Goal: Transaction & Acquisition: Obtain resource

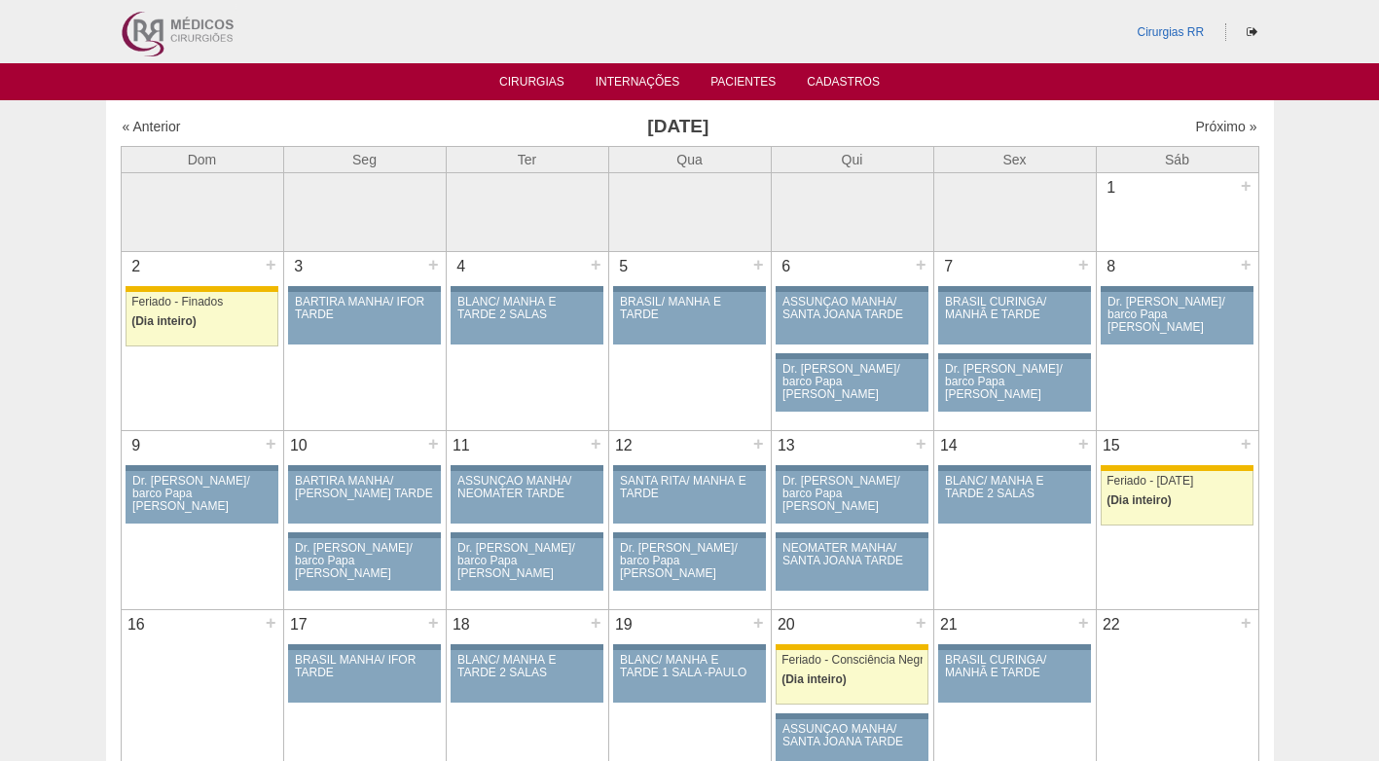
click at [988, 116] on div "« Anterior Novembro 2025 Próximo »" at bounding box center [690, 130] width 1139 height 31
click at [998, 108] on div "Cirurgias « Anterior Novembro 2025 Próximo » Dom Seg Ter Qua Qui Sex Sáb" at bounding box center [690, 633] width 1168 height 1067
click at [654, 119] on h3 "[DATE]" at bounding box center [677, 127] width 567 height 28
click at [518, 75] on link "Cirurgias" at bounding box center [531, 83] width 65 height 17
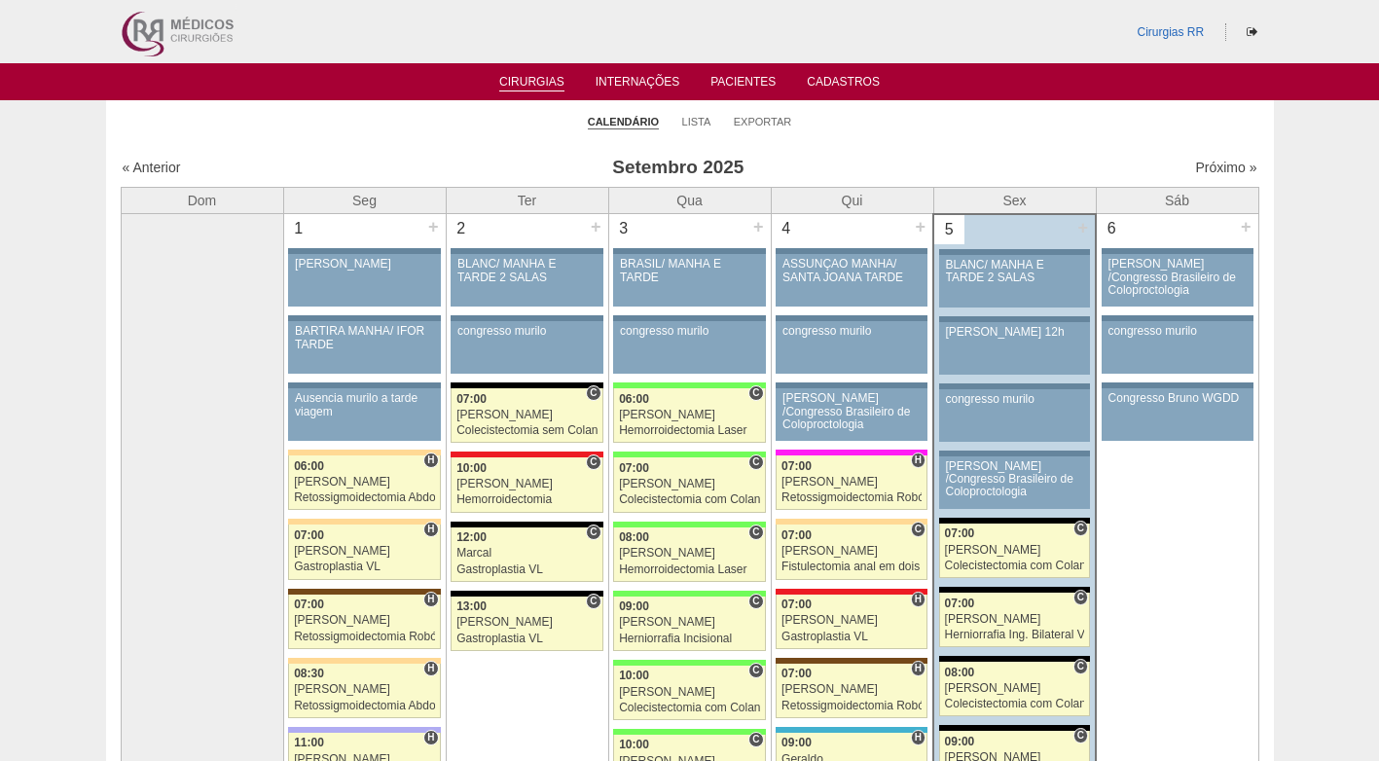
click at [850, 135] on ul "Calendário Lista Exportar" at bounding box center [690, 120] width 1168 height 41
click at [915, 163] on h3 "Setembro 2025" at bounding box center [677, 168] width 567 height 28
click at [1195, 168] on link "Próximo »" at bounding box center [1225, 168] width 61 height 16
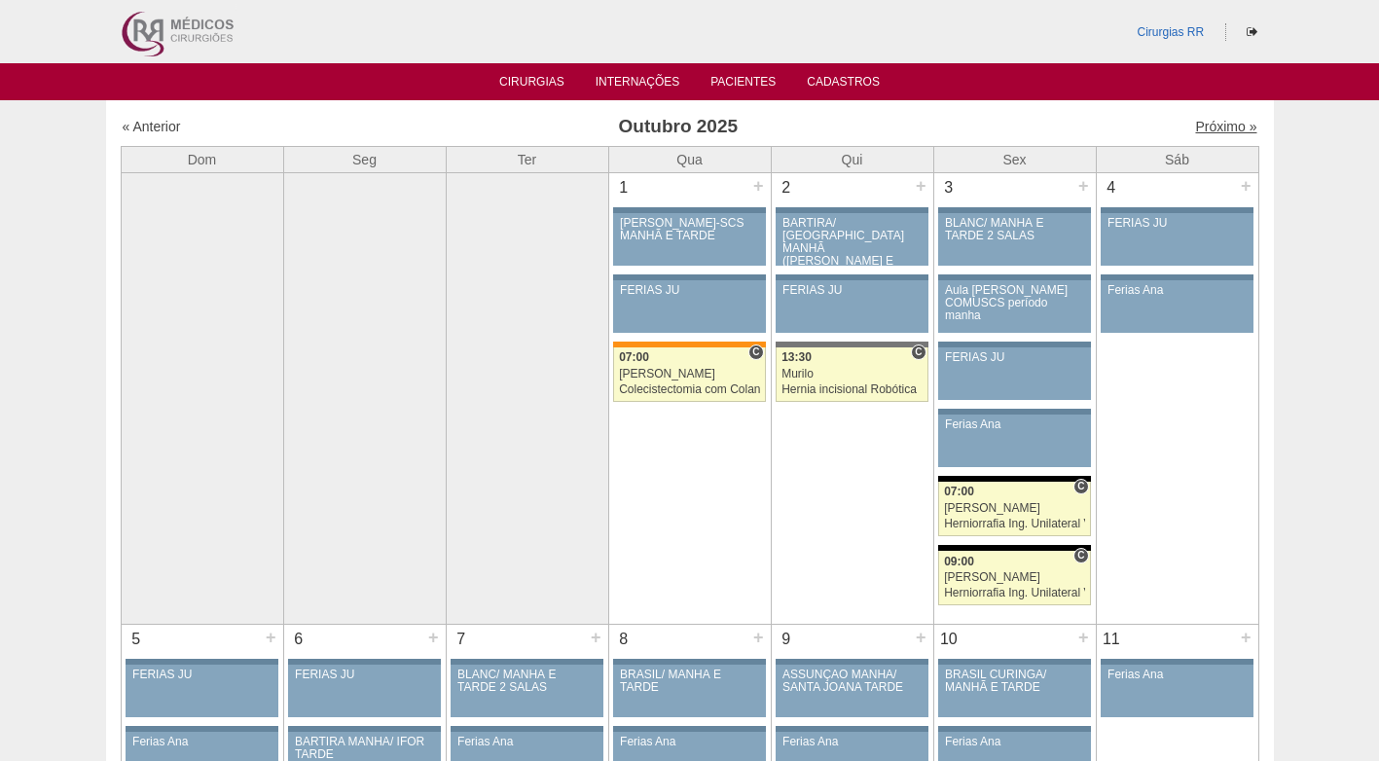
click at [1204, 128] on link "Próximo »" at bounding box center [1225, 127] width 61 height 16
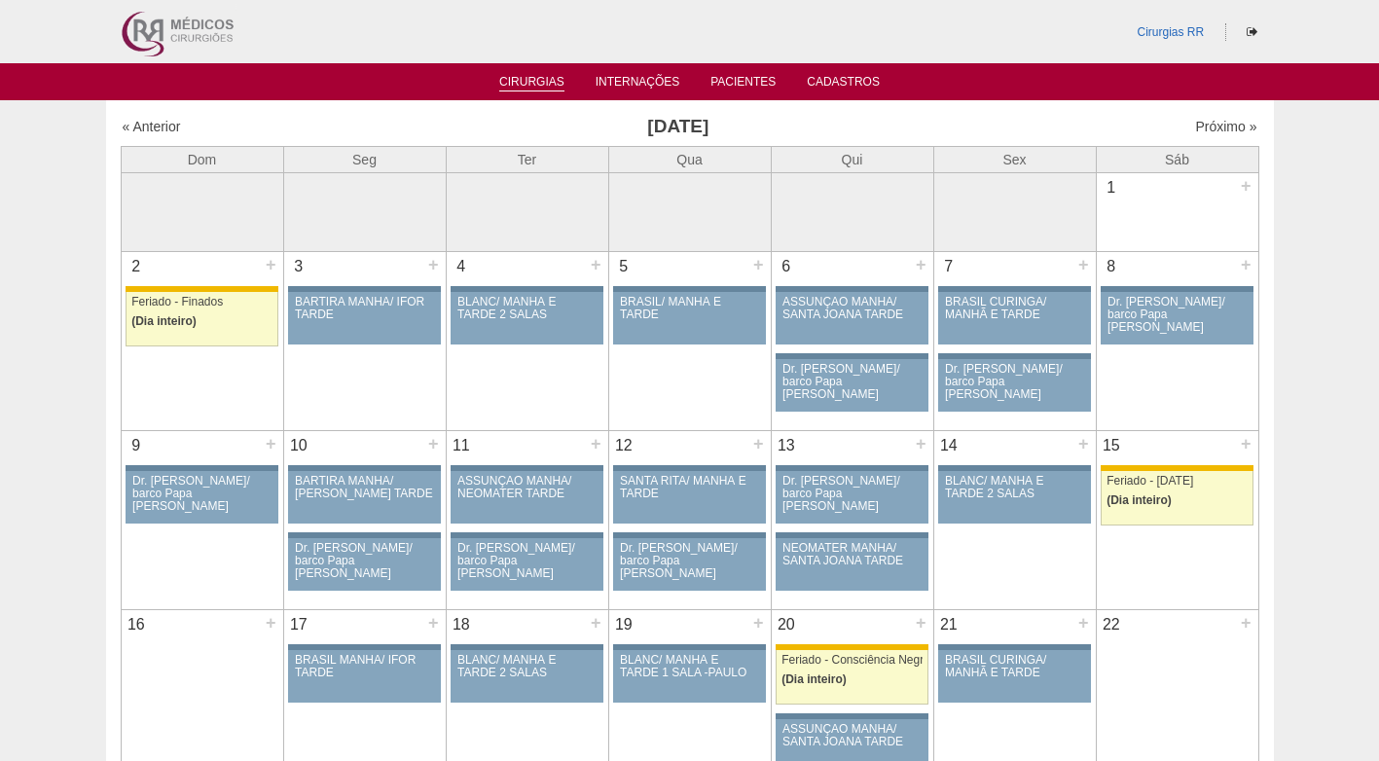
click at [545, 87] on link "Cirurgias" at bounding box center [531, 83] width 65 height 17
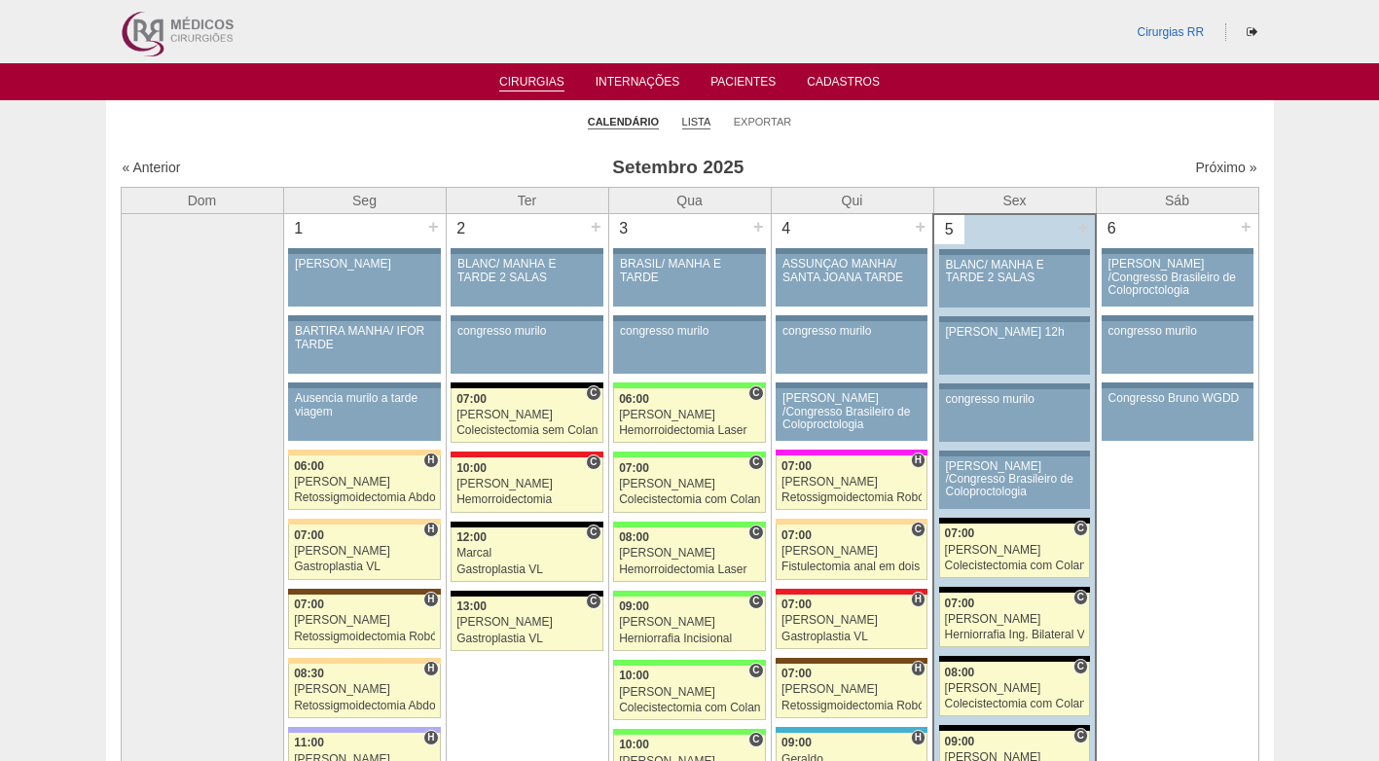
click at [695, 119] on link "Lista" at bounding box center [696, 122] width 29 height 15
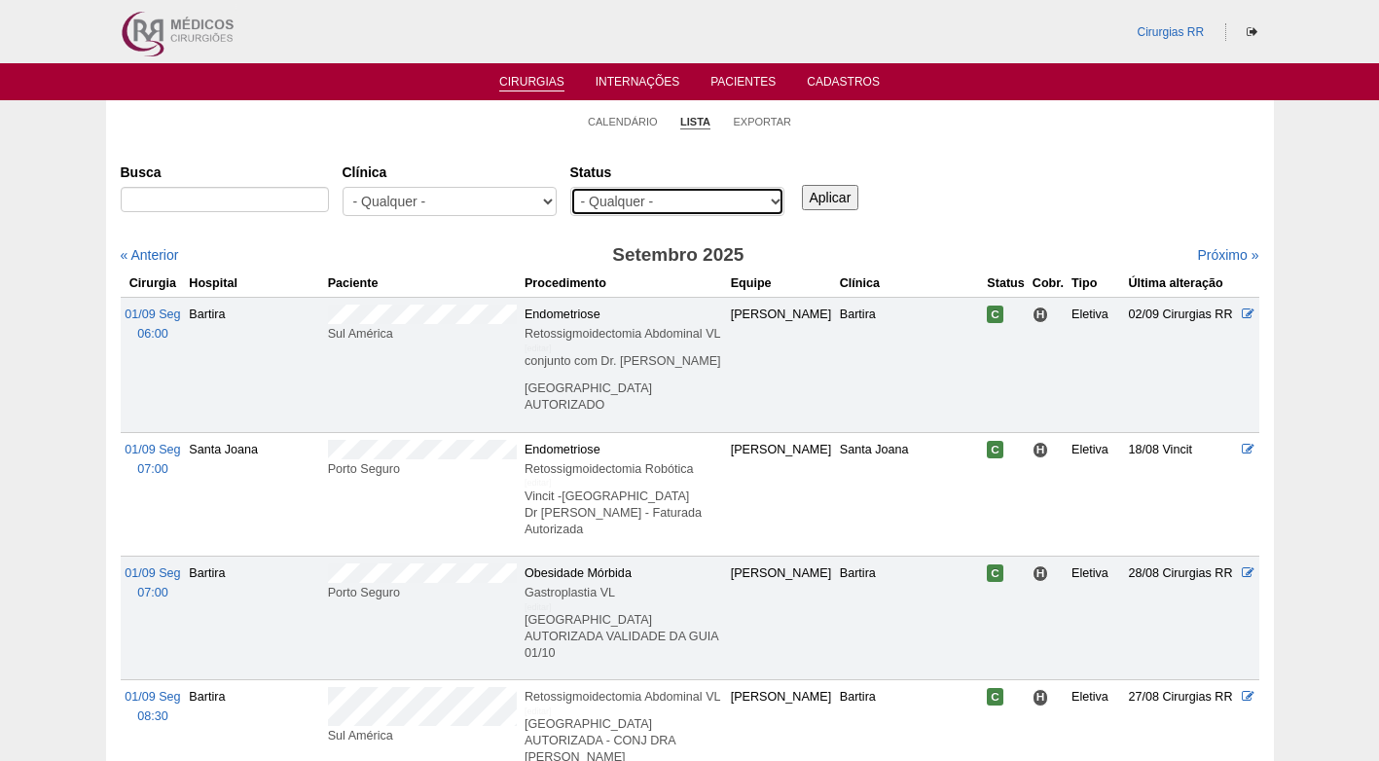
click at [722, 201] on select "- Qualquer - Reservada Confirmada Suspensa Cancelada" at bounding box center [677, 201] width 214 height 29
select select "resr"
click at [570, 187] on select "- Qualquer - Reservada Confirmada Suspensa Cancelada" at bounding box center [677, 201] width 214 height 29
click at [814, 201] on input "Aplicar" at bounding box center [830, 197] width 57 height 25
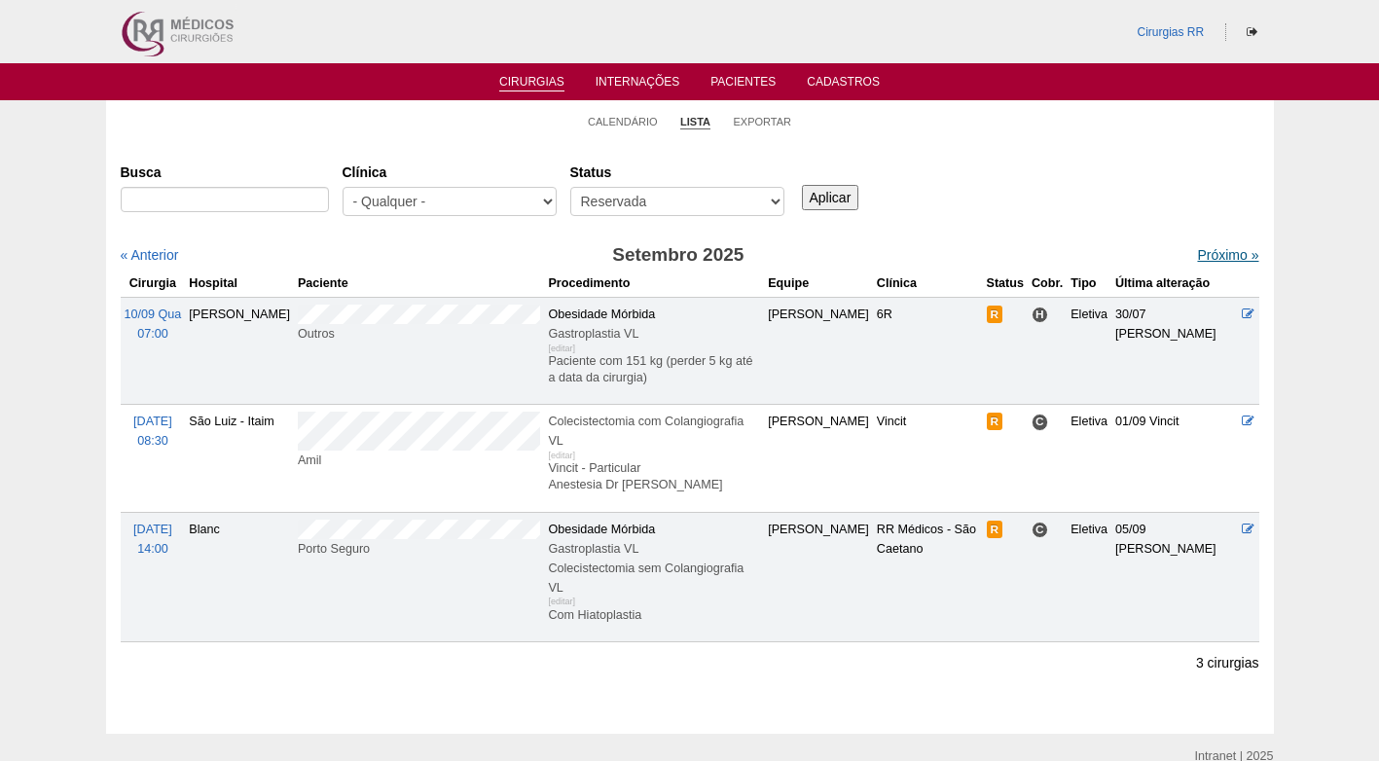
click at [1208, 256] on link "Próximo »" at bounding box center [1227, 255] width 61 height 16
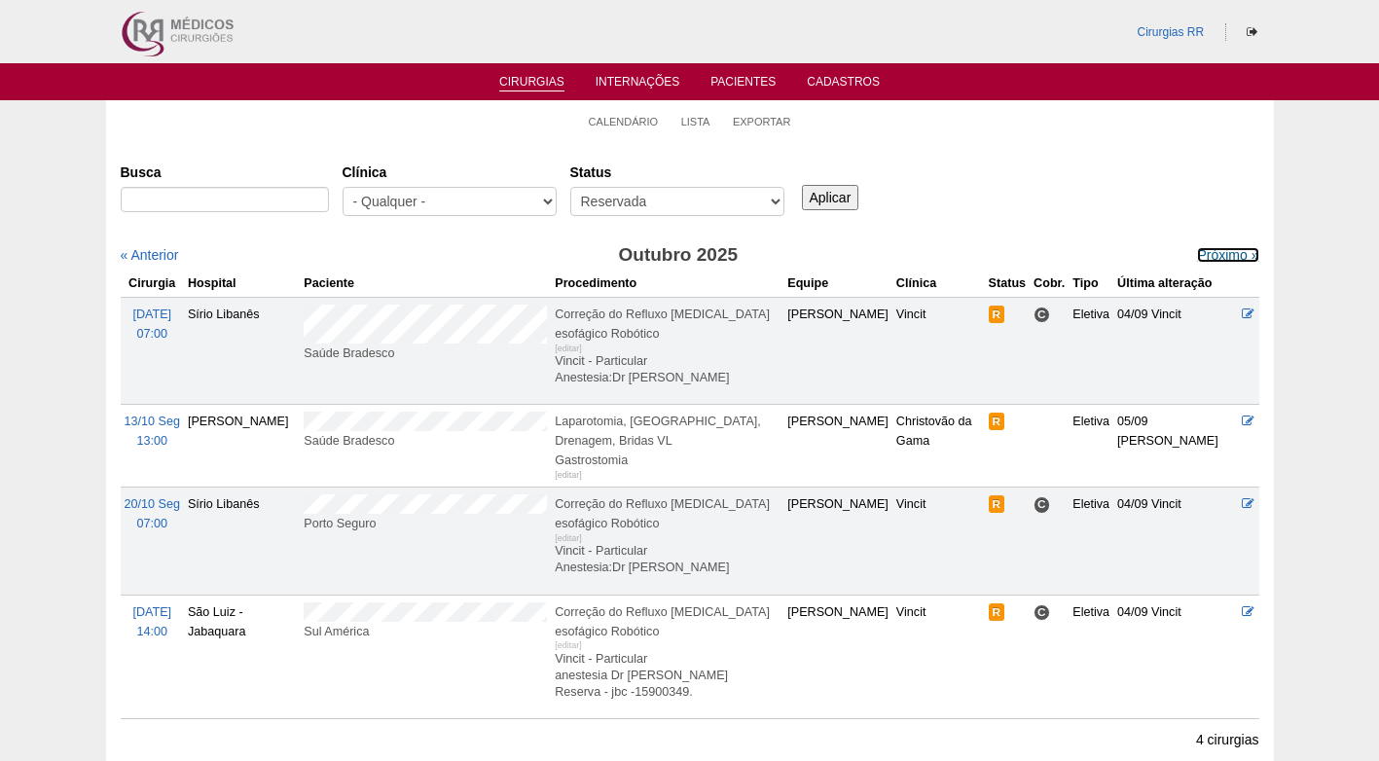
click at [1208, 256] on link "Próximo »" at bounding box center [1227, 255] width 61 height 16
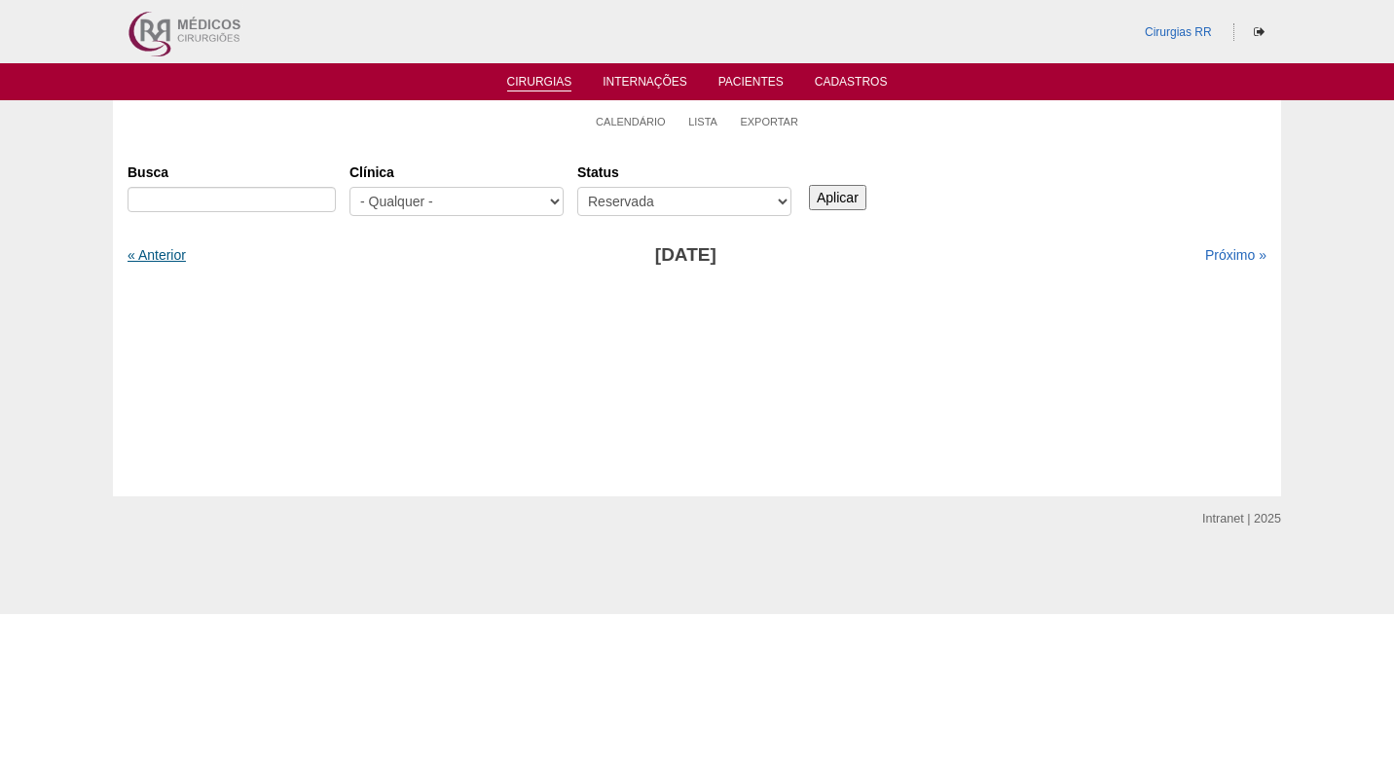
click at [163, 249] on link "« Anterior" at bounding box center [156, 255] width 58 height 16
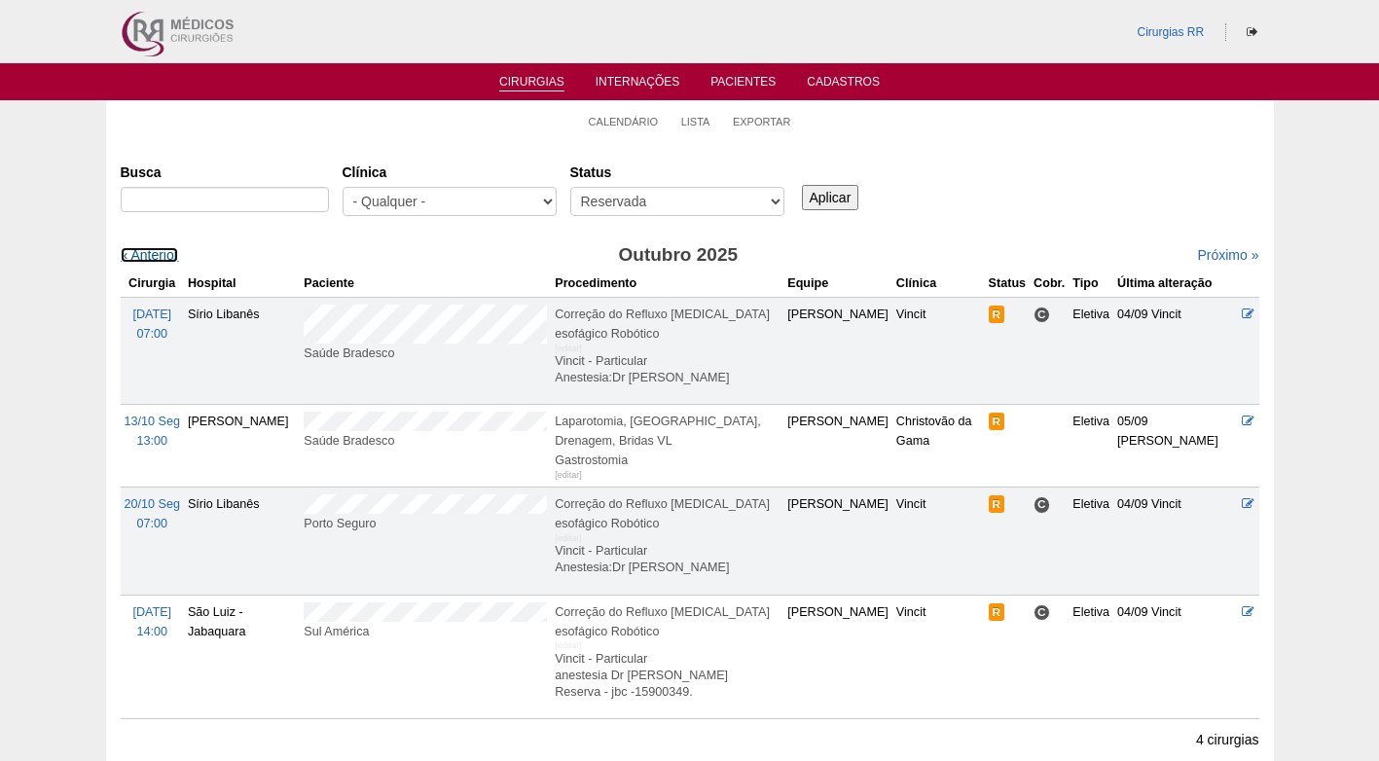
click at [163, 249] on link "« Anterior" at bounding box center [150, 255] width 58 height 16
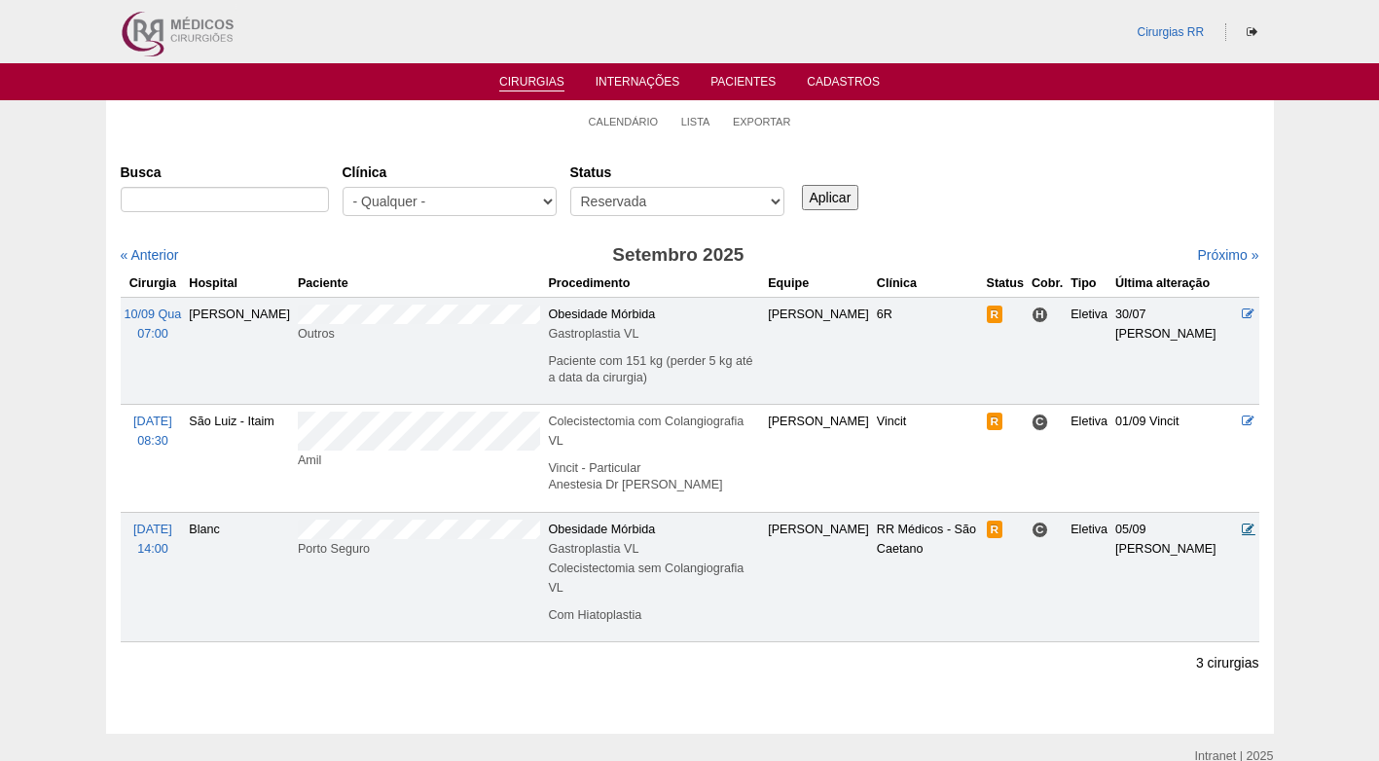
click at [1248, 523] on icon at bounding box center [1248, 529] width 13 height 13
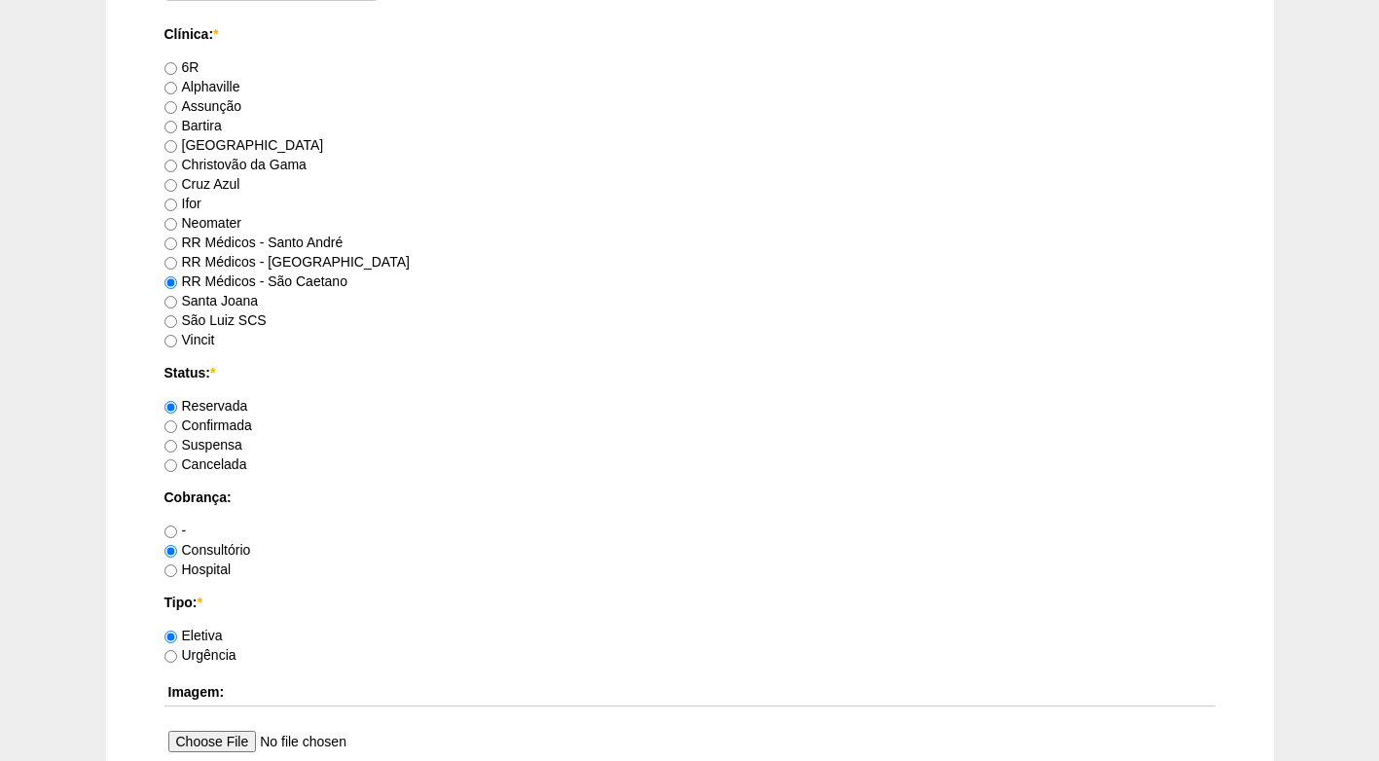
scroll to position [1265, 0]
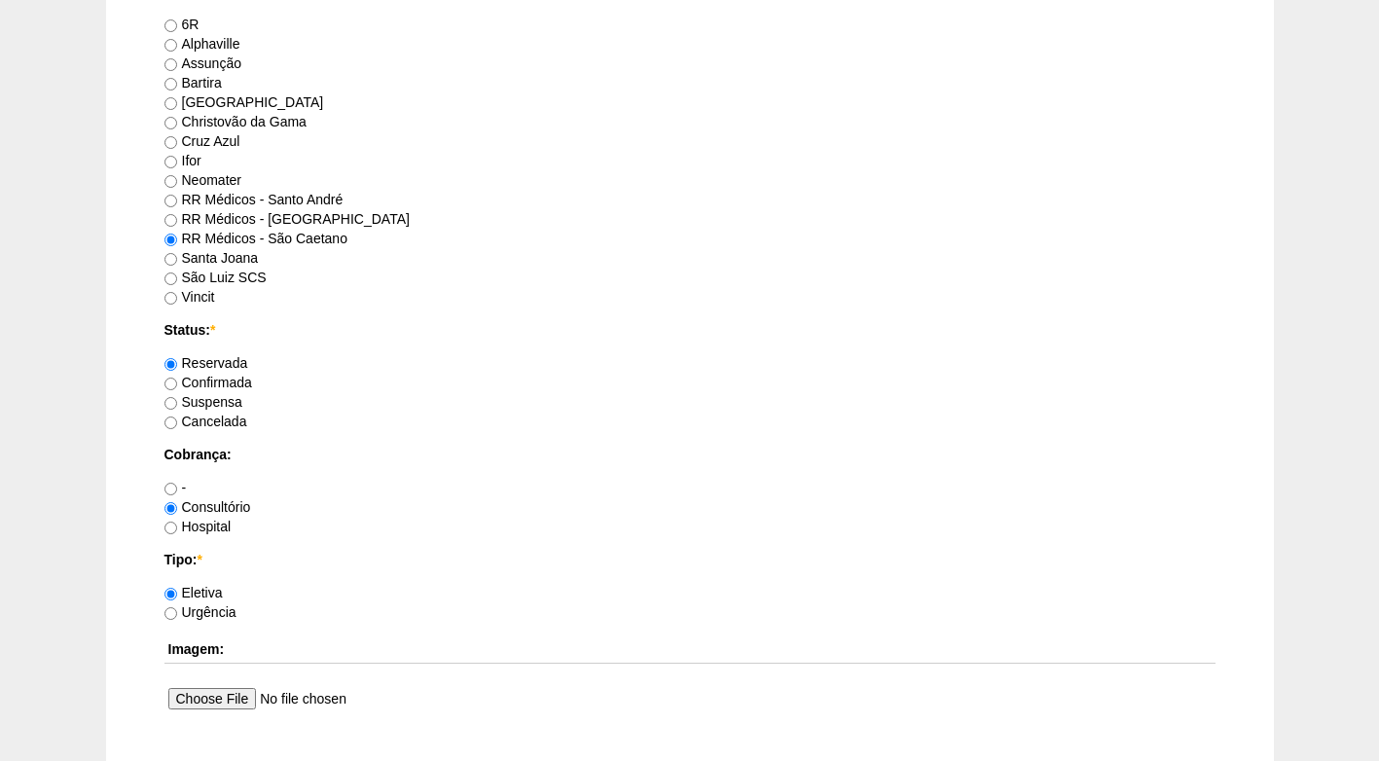
click at [241, 380] on label "Confirmada" at bounding box center [208, 383] width 88 height 16
click at [177, 380] on input "Confirmada" at bounding box center [170, 384] width 13 height 13
radio input "true"
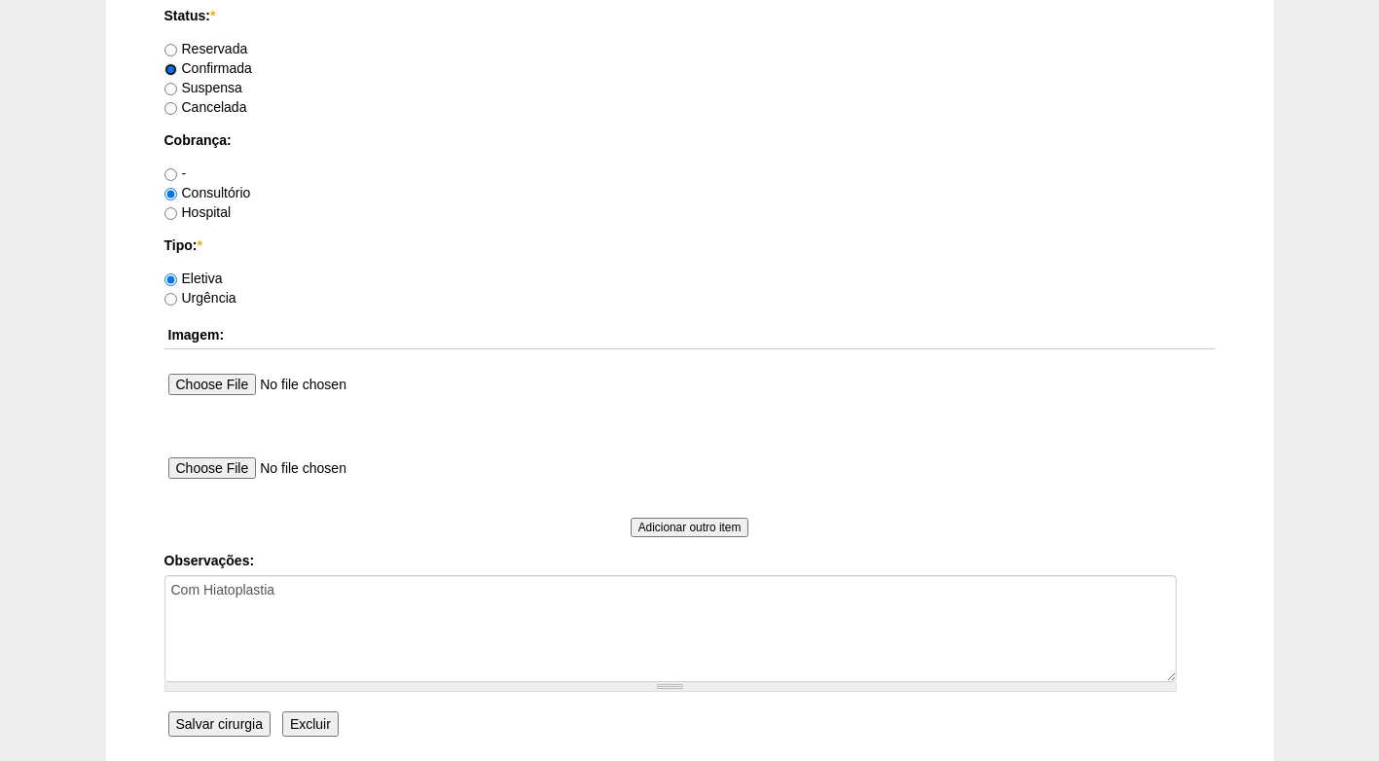
scroll to position [1747, 0]
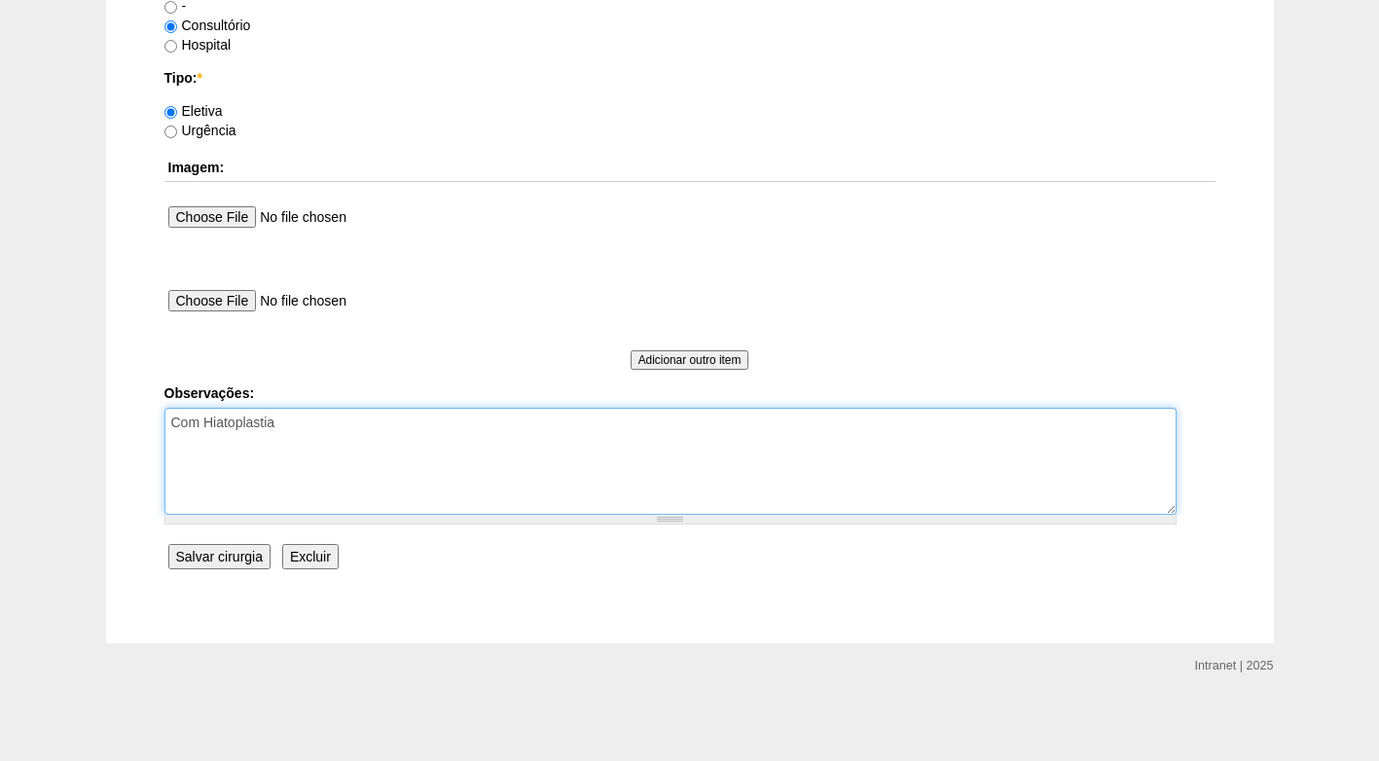
click at [398, 425] on textarea "Com Hiatoplastia" at bounding box center [670, 461] width 1012 height 107
click at [300, 454] on textarea "Com Hiatoplastia" at bounding box center [670, 461] width 1012 height 107
click at [359, 459] on textarea "Com Hiatoplastia" at bounding box center [670, 461] width 1012 height 107
click at [339, 480] on textarea "Com Hiatoplastia" at bounding box center [670, 461] width 1012 height 107
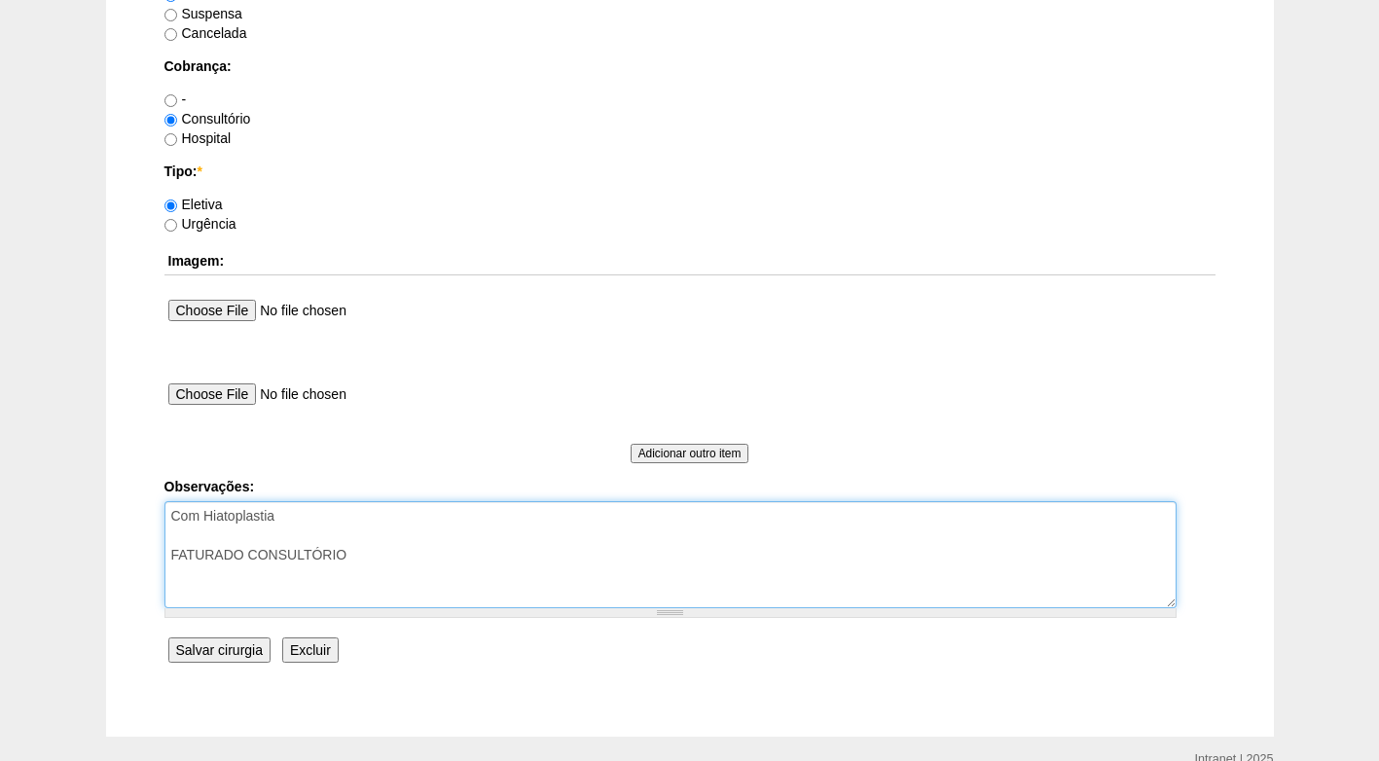
scroll to position [1654, 0]
type textarea "Com Hiatoplastia FATURADO CONSULTÓRIO"
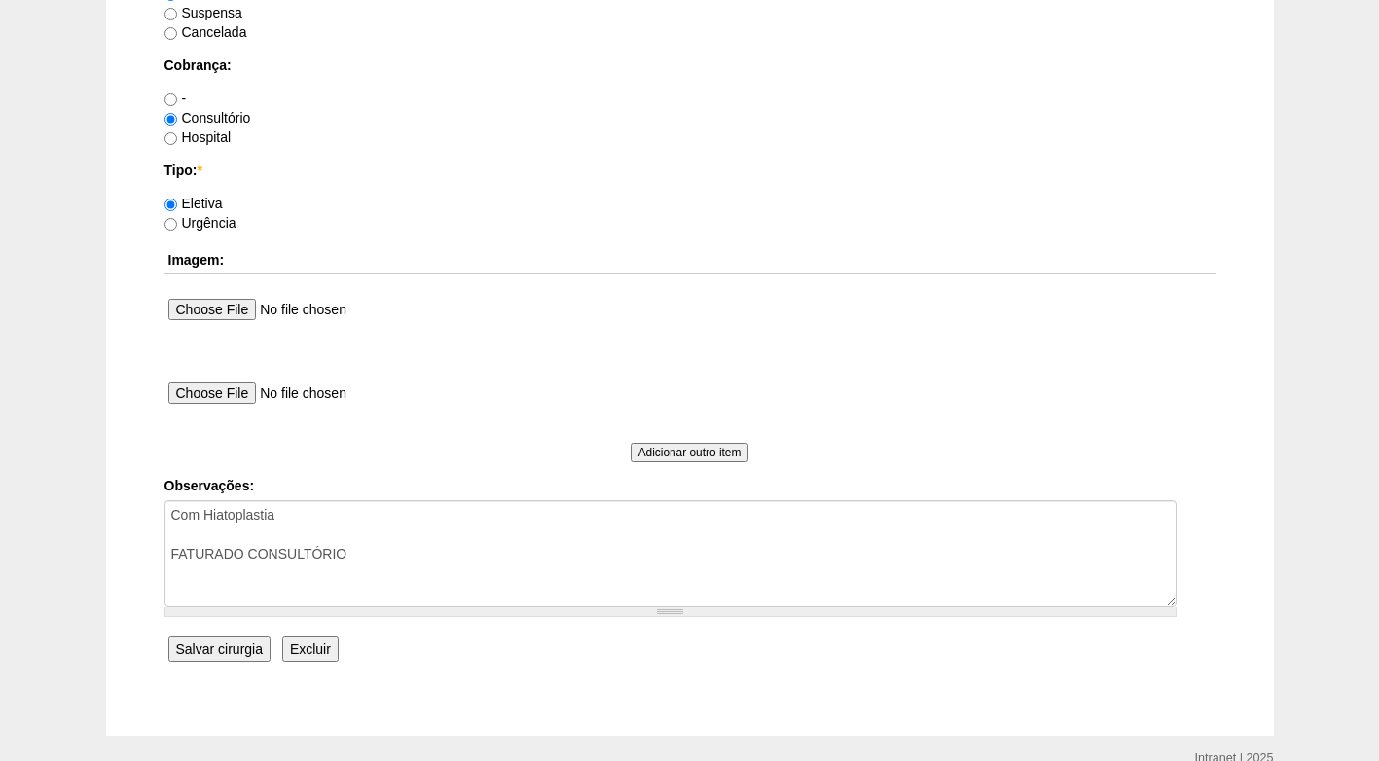
click at [190, 643] on input "Salvar cirurgia" at bounding box center [219, 648] width 102 height 25
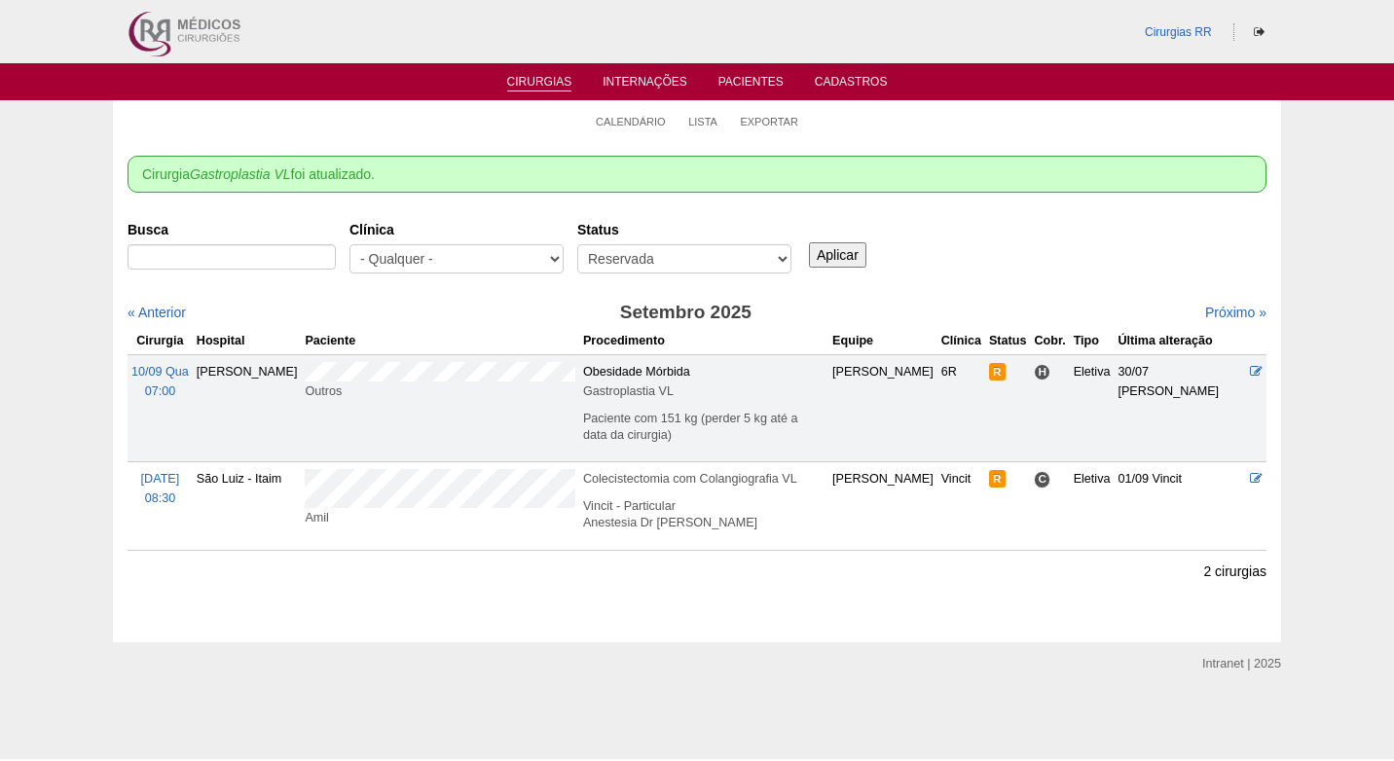
click at [549, 85] on link "Cirurgias" at bounding box center [539, 83] width 65 height 17
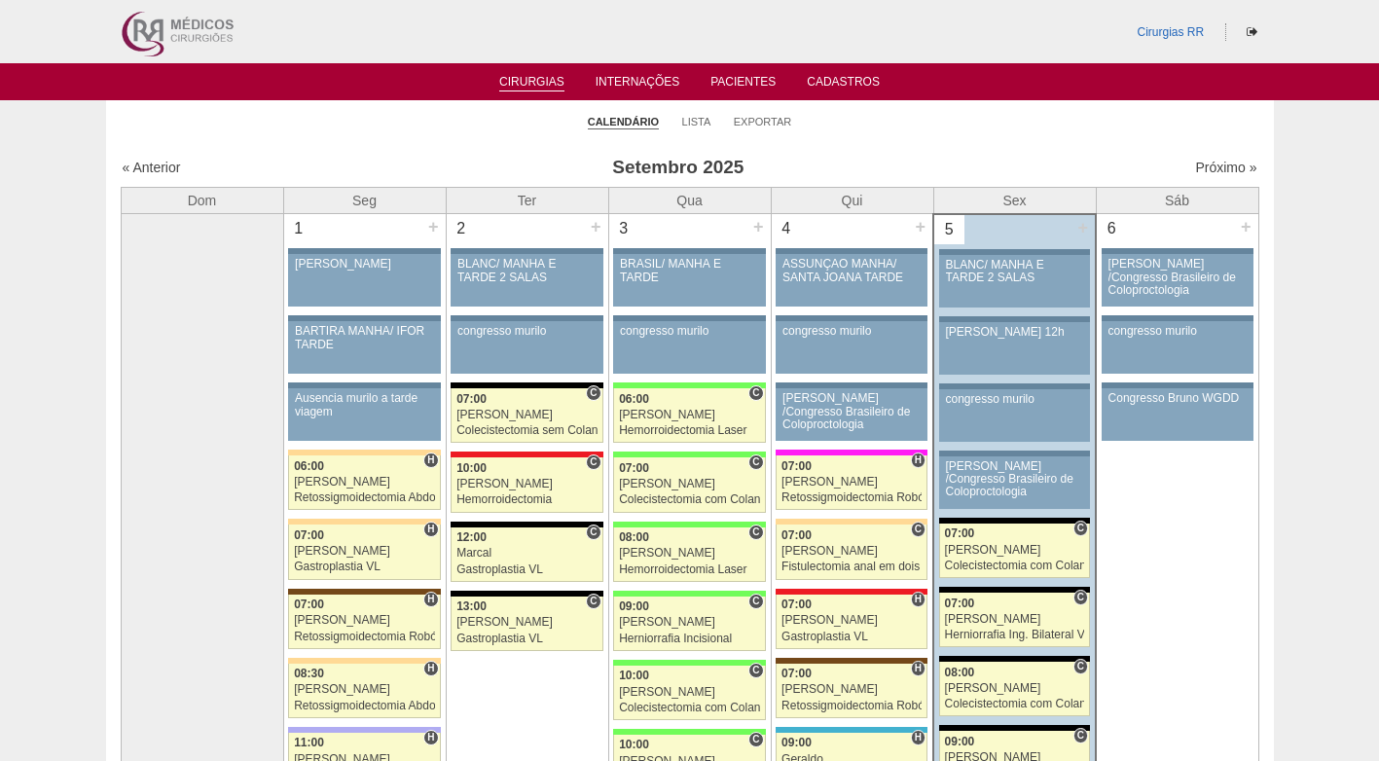
click at [698, 113] on li "Lista" at bounding box center [696, 120] width 29 height 27
click at [698, 114] on li "Lista" at bounding box center [696, 120] width 29 height 27
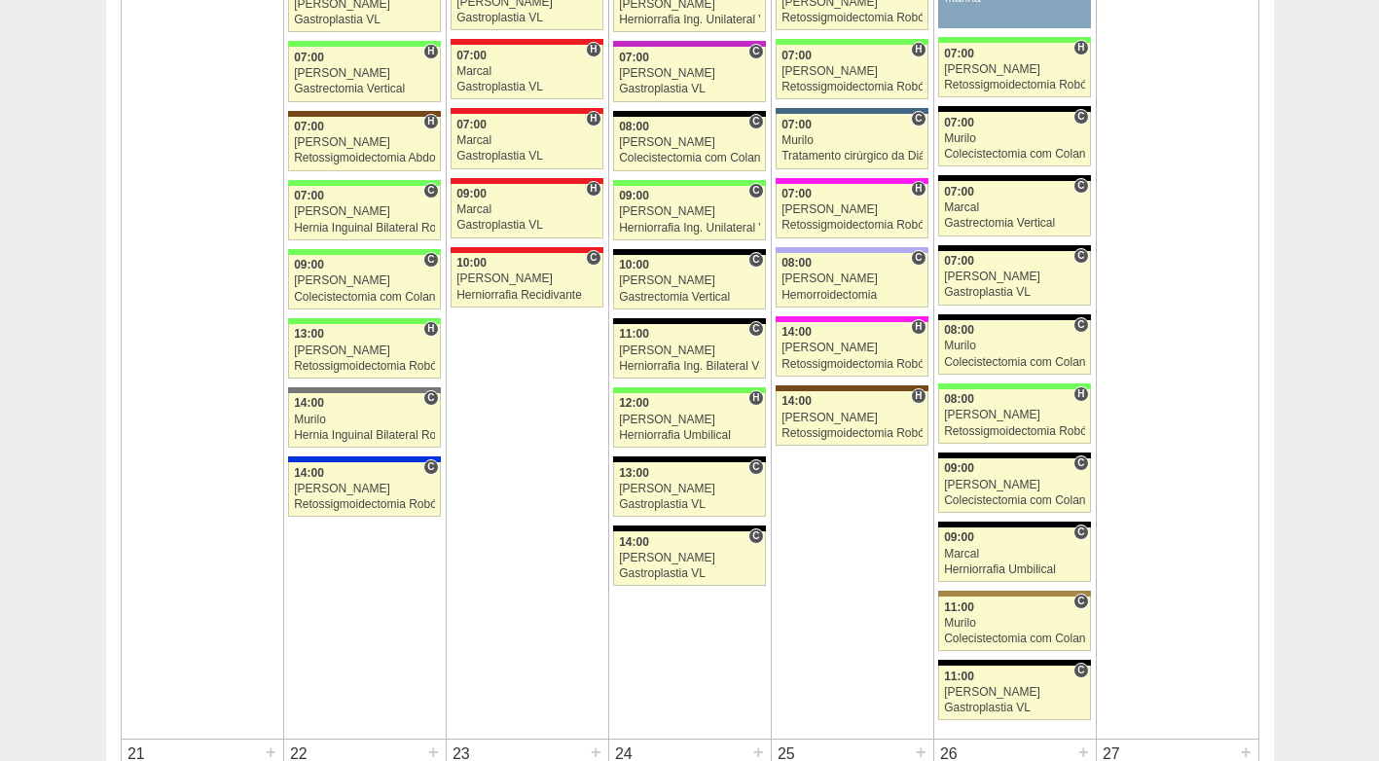
scroll to position [2238, 0]
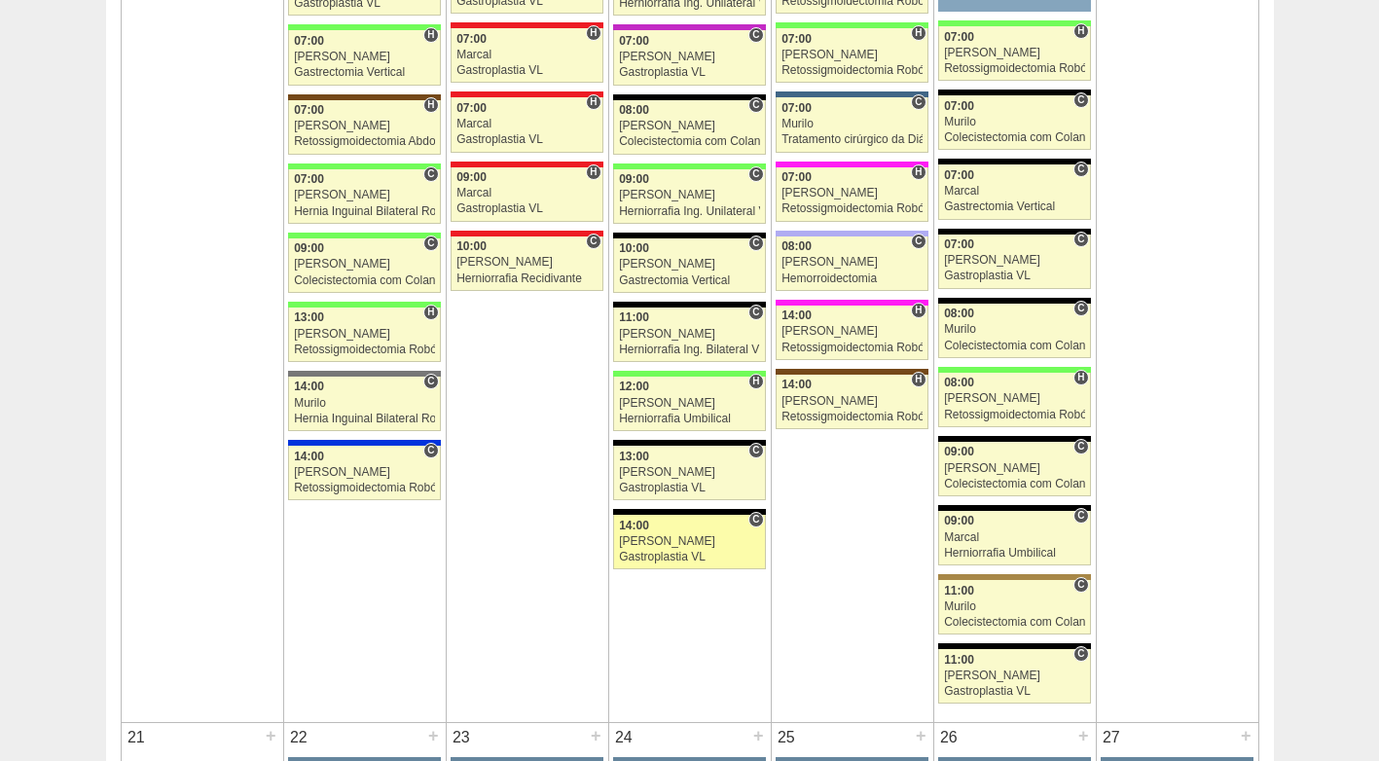
click at [661, 554] on div "Gastroplastia VL" at bounding box center [689, 557] width 141 height 13
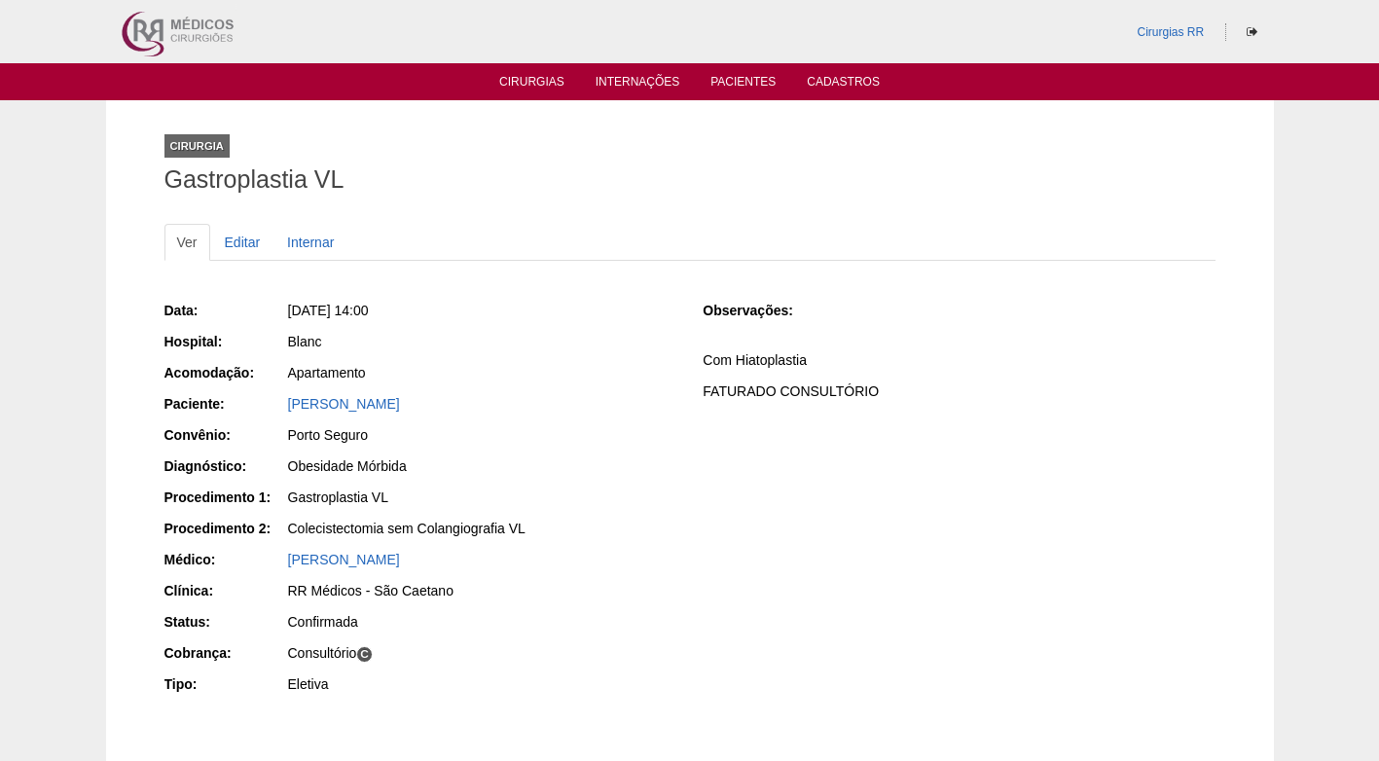
drag, startPoint x: 427, startPoint y: 404, endPoint x: 286, endPoint y: 410, distance: 141.2
click at [286, 410] on div "[PERSON_NAME]" at bounding box center [481, 406] width 390 height 24
copy link "Luiza Sales Menezes"
click at [502, 348] on div "Blanc" at bounding box center [482, 341] width 388 height 19
click at [562, 431] on div "Porto Seguro" at bounding box center [482, 434] width 388 height 19
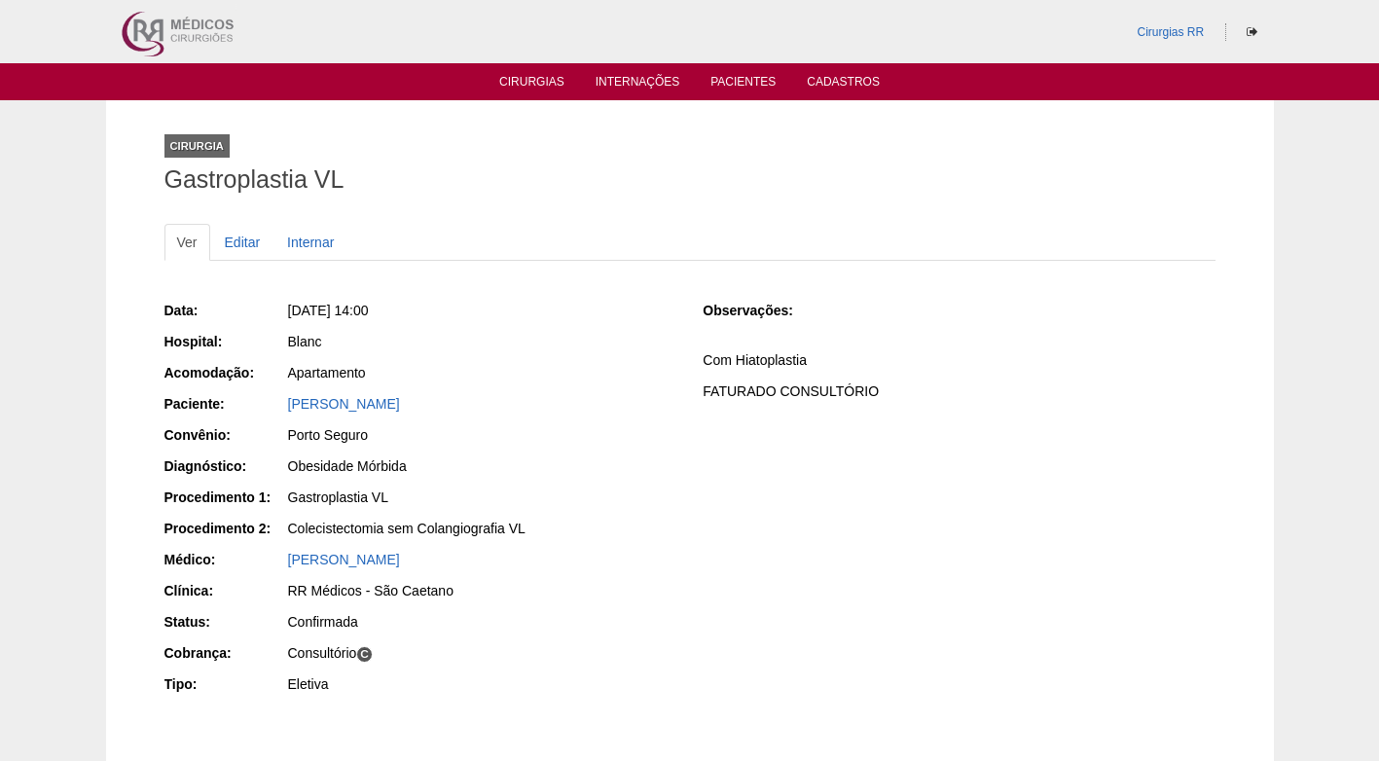
click at [649, 434] on div "Porto Seguro" at bounding box center [482, 434] width 388 height 19
click at [936, 221] on div "Ver Editar Internar Data: Qua, 17/09/2025 - 14:00 Hospital: Blanc Acomodação: A…" at bounding box center [689, 482] width 1051 height 556
click at [456, 412] on div "Luiza Sales Menezes" at bounding box center [482, 403] width 388 height 19
click at [381, 403] on link "Luiza Sales Menezes" at bounding box center [344, 404] width 112 height 16
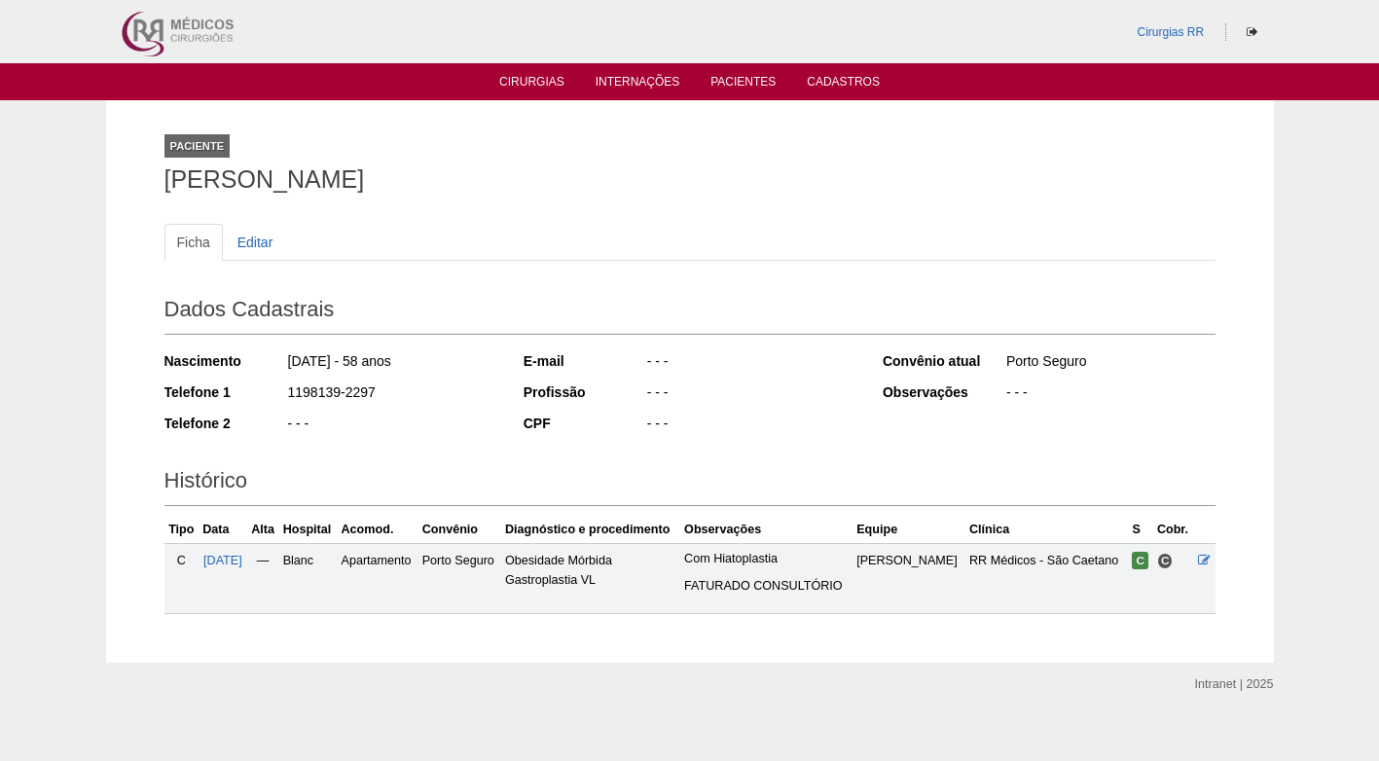
drag, startPoint x: 381, startPoint y: 394, endPoint x: 289, endPoint y: 389, distance: 92.6
click at [289, 389] on div "1198139-2297" at bounding box center [391, 394] width 211 height 24
copy div "1198139-2297"
click at [761, 220] on div "Ficha Editar Dados Cadastrais Nascimento [DATE] - 58 anos Telefone 1 1198139-22…" at bounding box center [689, 409] width 1051 height 410
click at [518, 85] on link "Cirurgias" at bounding box center [531, 83] width 65 height 17
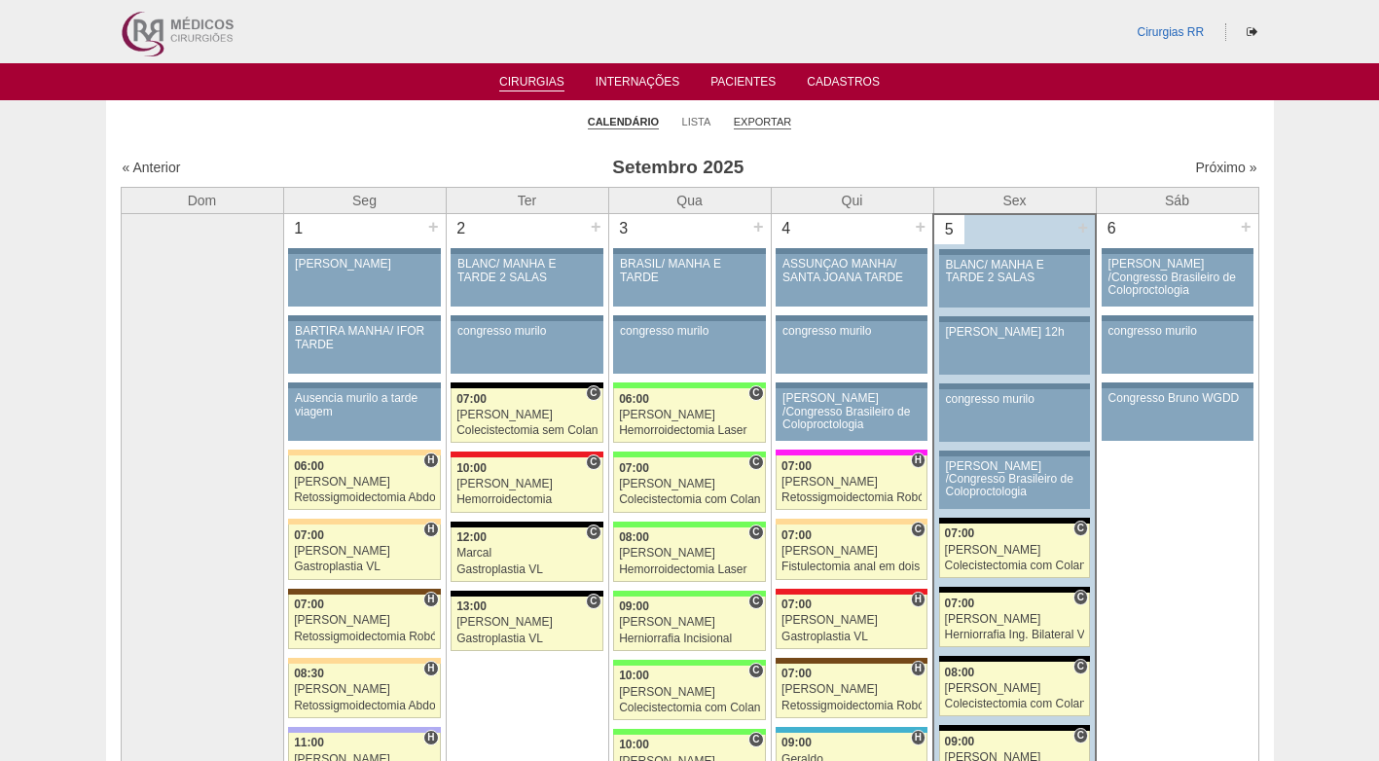
click at [767, 122] on link "Exportar" at bounding box center [763, 122] width 58 height 15
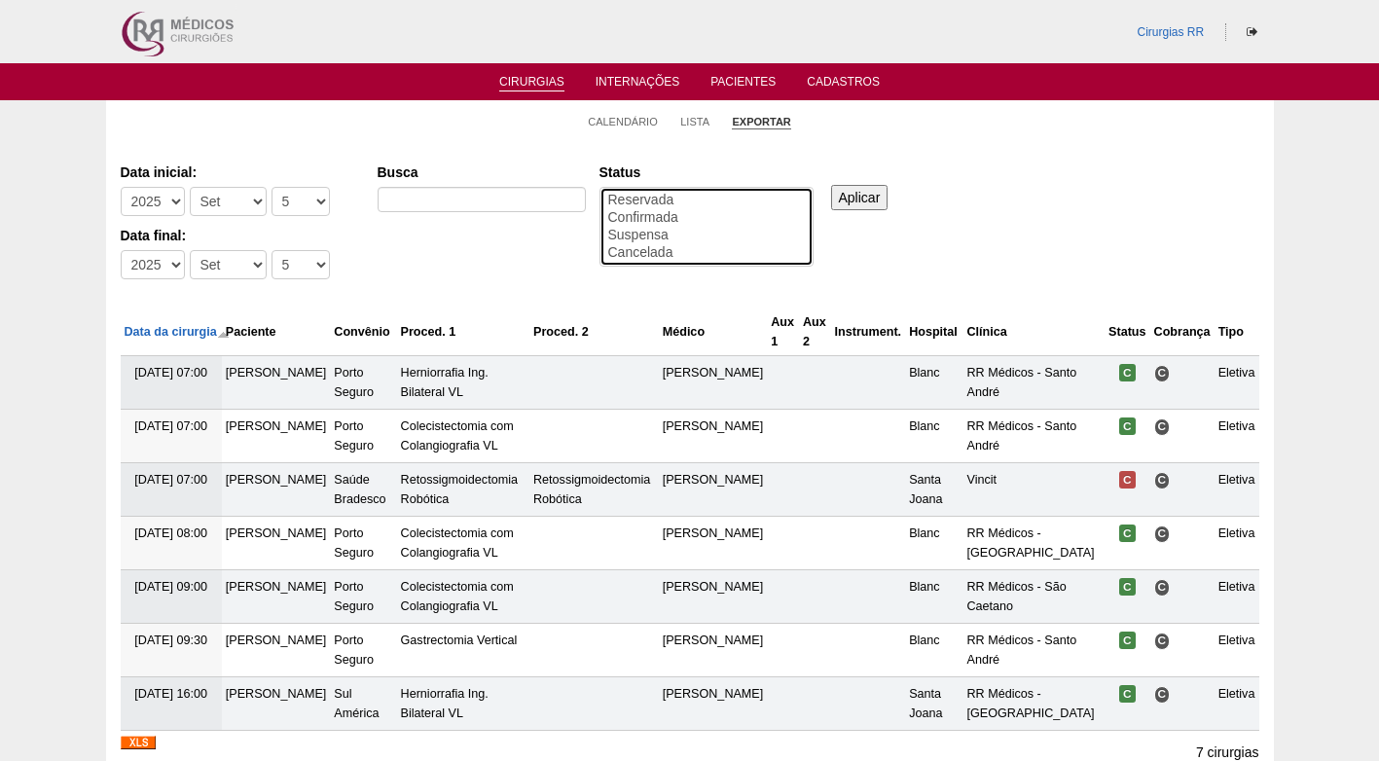
select select "conf"
click at [670, 218] on option "Confirmada" at bounding box center [706, 218] width 200 height 18
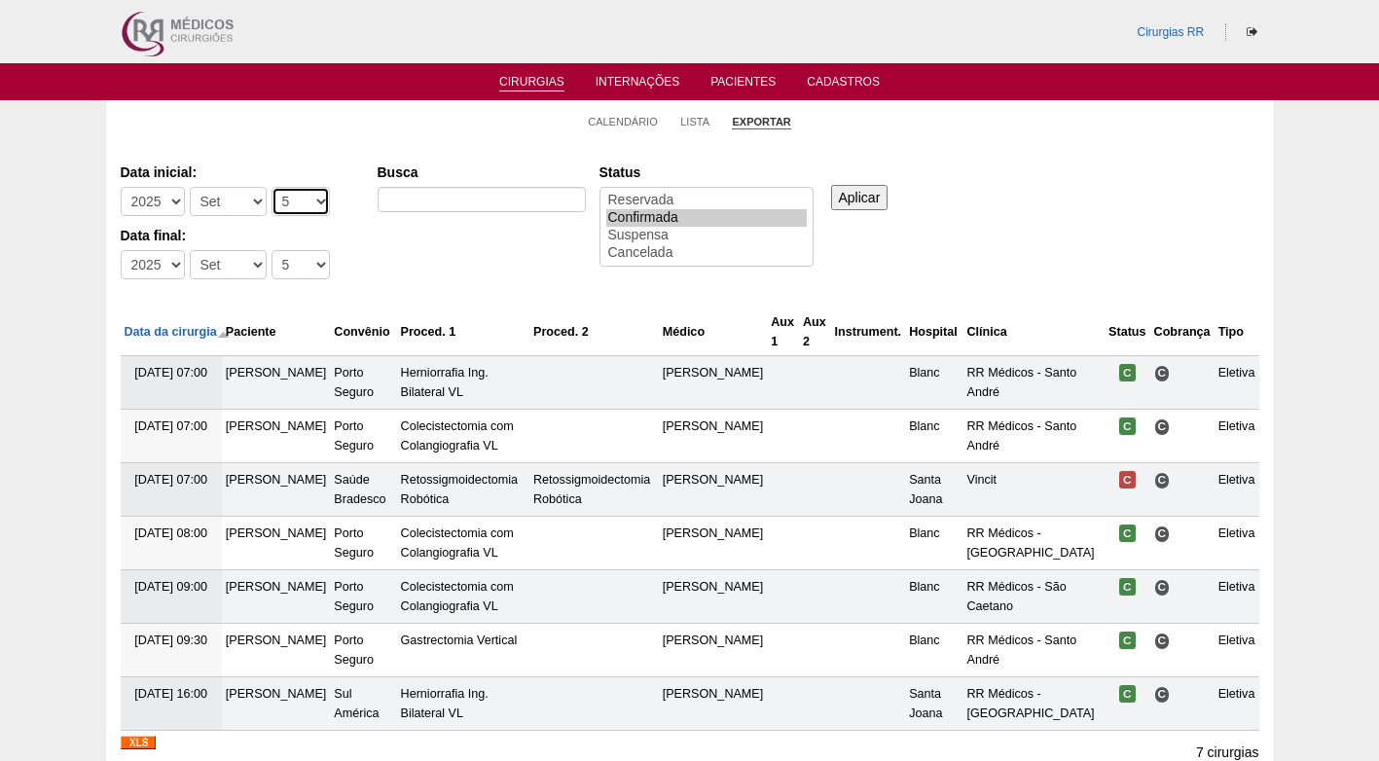
click at [272, 205] on select "-Dia 1 2 3 4 5 6 7 8 9 10 11 12 13 14 15 16 17 18 19 20 21 22 23 24 25 26 27 28…" at bounding box center [301, 201] width 58 height 29
select select "8"
click at [272, 187] on select "-Dia 1 2 3 4 5 6 7 8 9 10 11 12 13 14 15 16 17 18 19 20 21 22 23 24 25 26 27 28…" at bounding box center [301, 201] width 58 height 29
click at [291, 264] on select "-Dia 1 2 3 4 5 6 7 8 9 10 11 12 13 14 15 16 17 18 19 20 21 22 23 24 25 26 27 28…" at bounding box center [301, 264] width 58 height 29
select select "30"
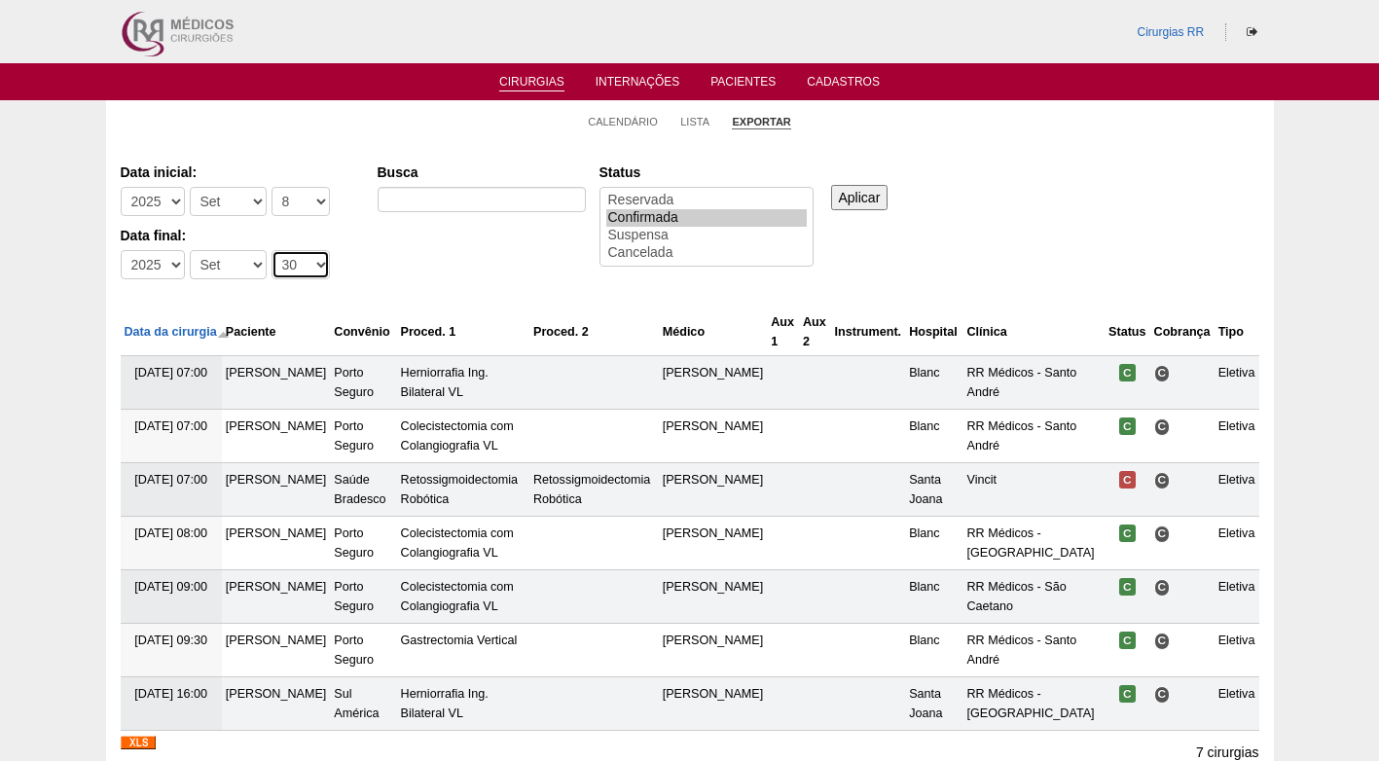
click at [272, 250] on select "-Dia 1 2 3 4 5 6 7 8 9 10 11 12 13 14 15 16 17 18 19 20 21 22 23 24 25 26 27 28…" at bounding box center [301, 264] width 58 height 29
click at [857, 196] on input "Aplicar" at bounding box center [859, 197] width 57 height 25
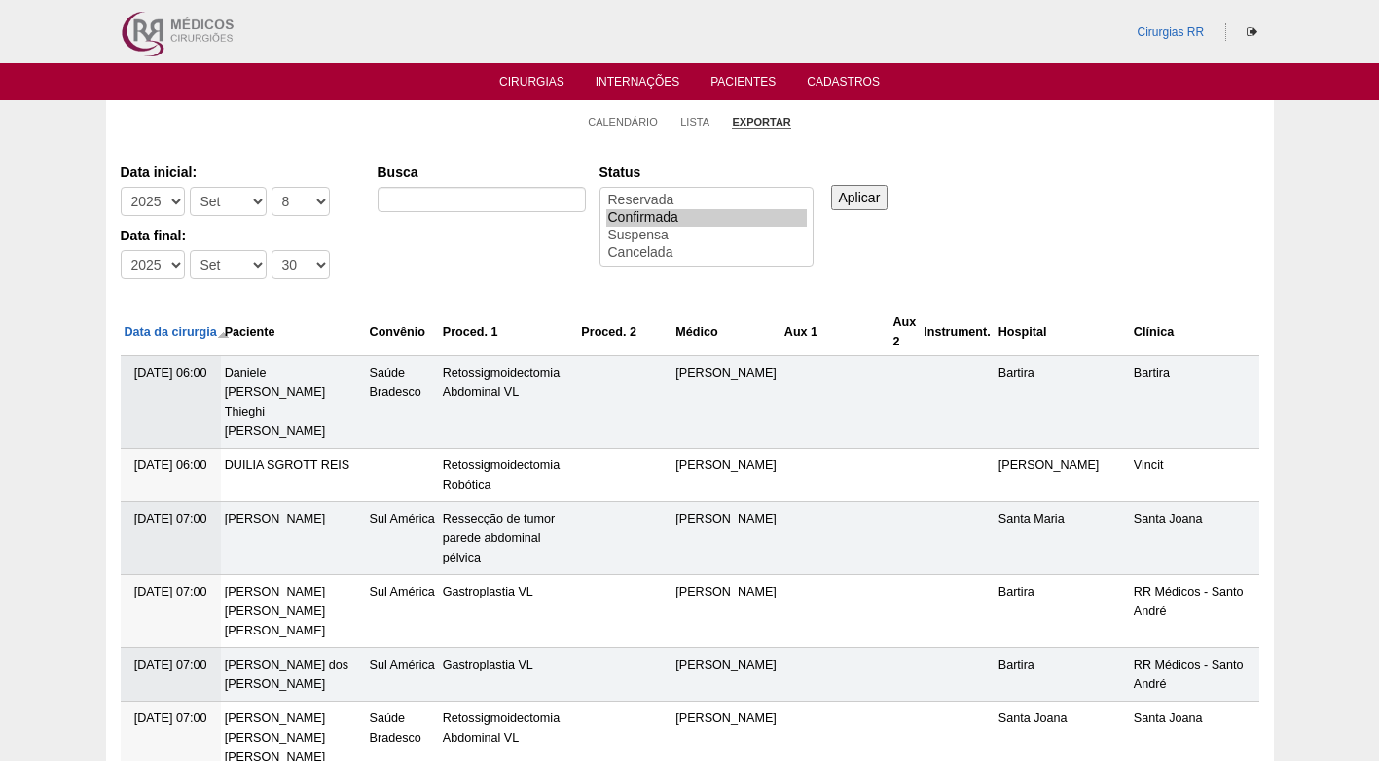
click at [1019, 216] on div "Data inicial: -Ano 2011 2012 2013 2014 2015 2016 2017 2018 2019 2020 2021 2022 …" at bounding box center [690, 222] width 1139 height 133
click at [850, 195] on input "Aplicar" at bounding box center [859, 197] width 57 height 25
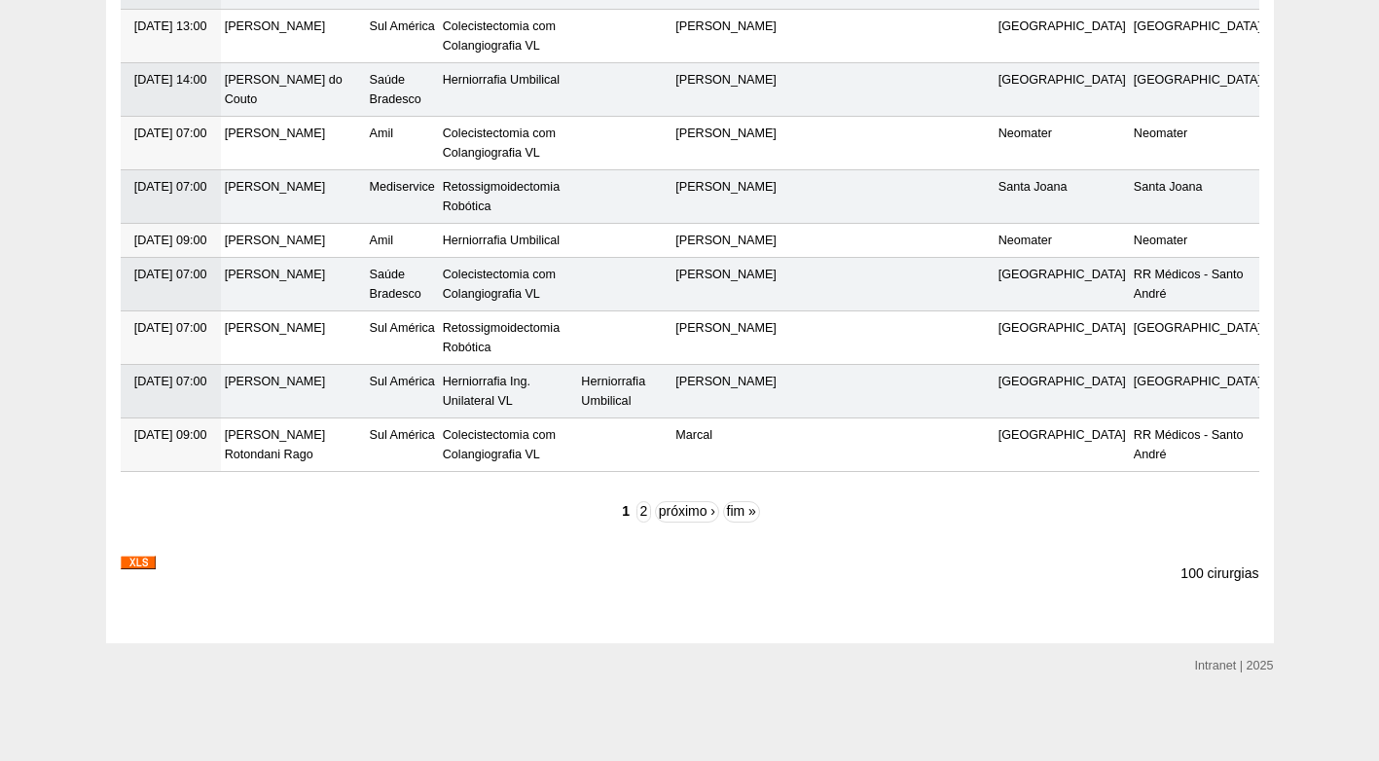
scroll to position [6073, 0]
click at [135, 562] on img at bounding box center [138, 563] width 35 height 14
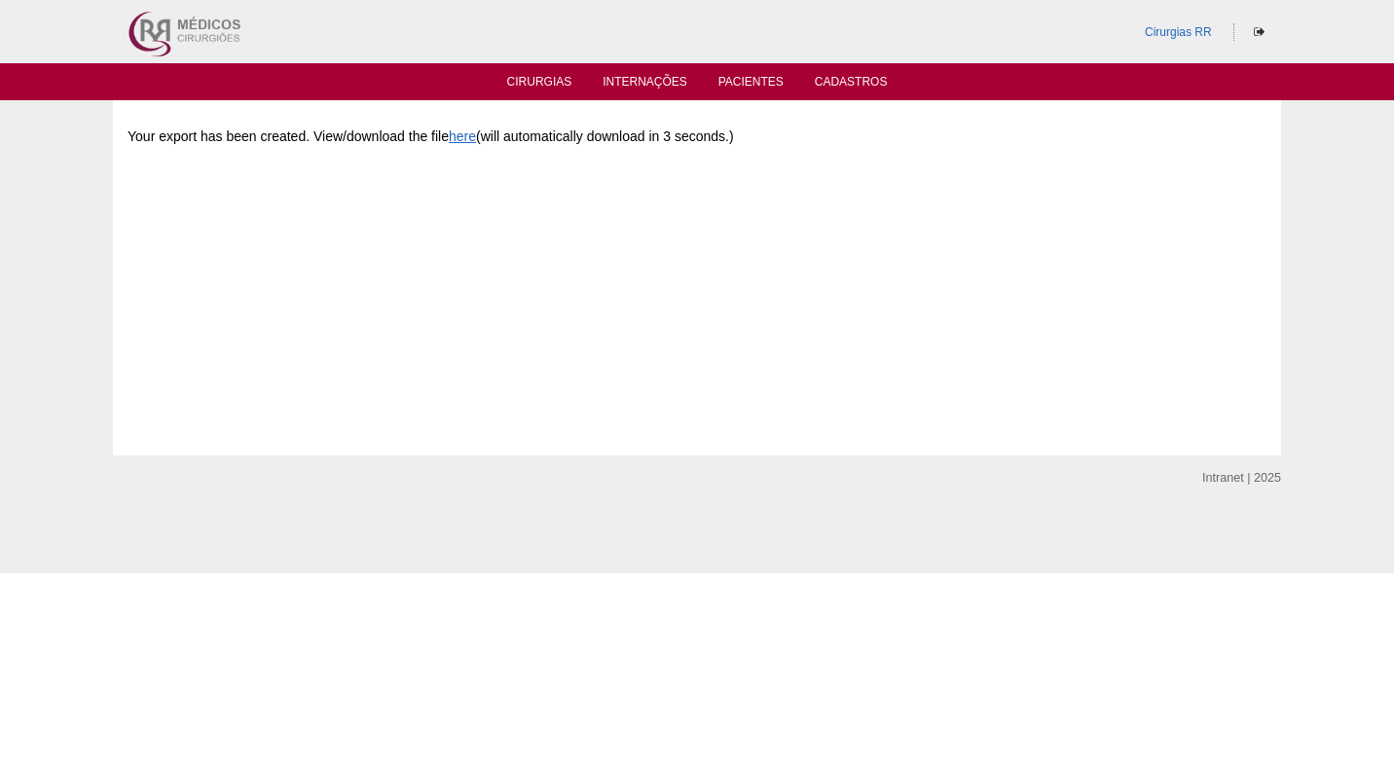
click at [378, 269] on div "Your export has been created. View/download the file here (will automatically d…" at bounding box center [696, 261] width 1139 height 292
click at [556, 80] on link "Cirurgias" at bounding box center [539, 83] width 65 height 17
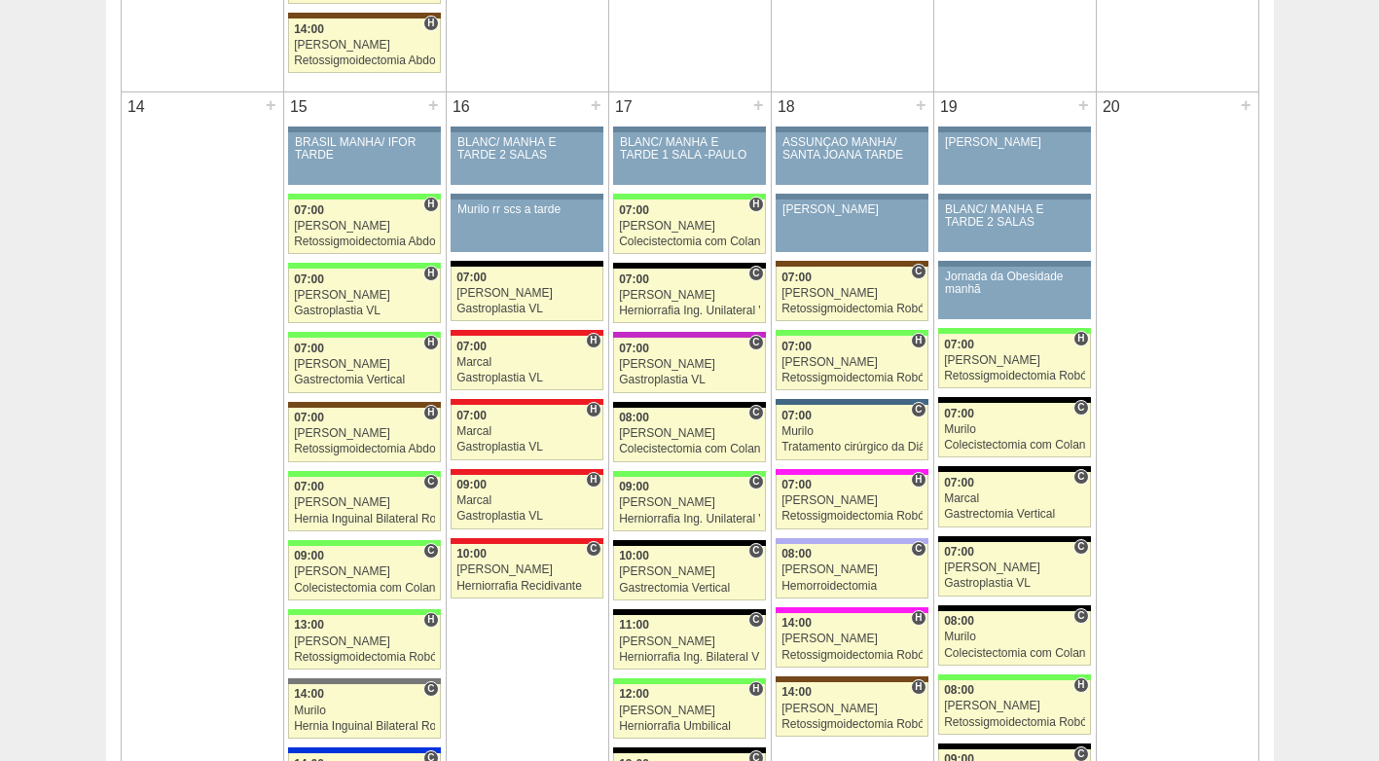
scroll to position [1946, 0]
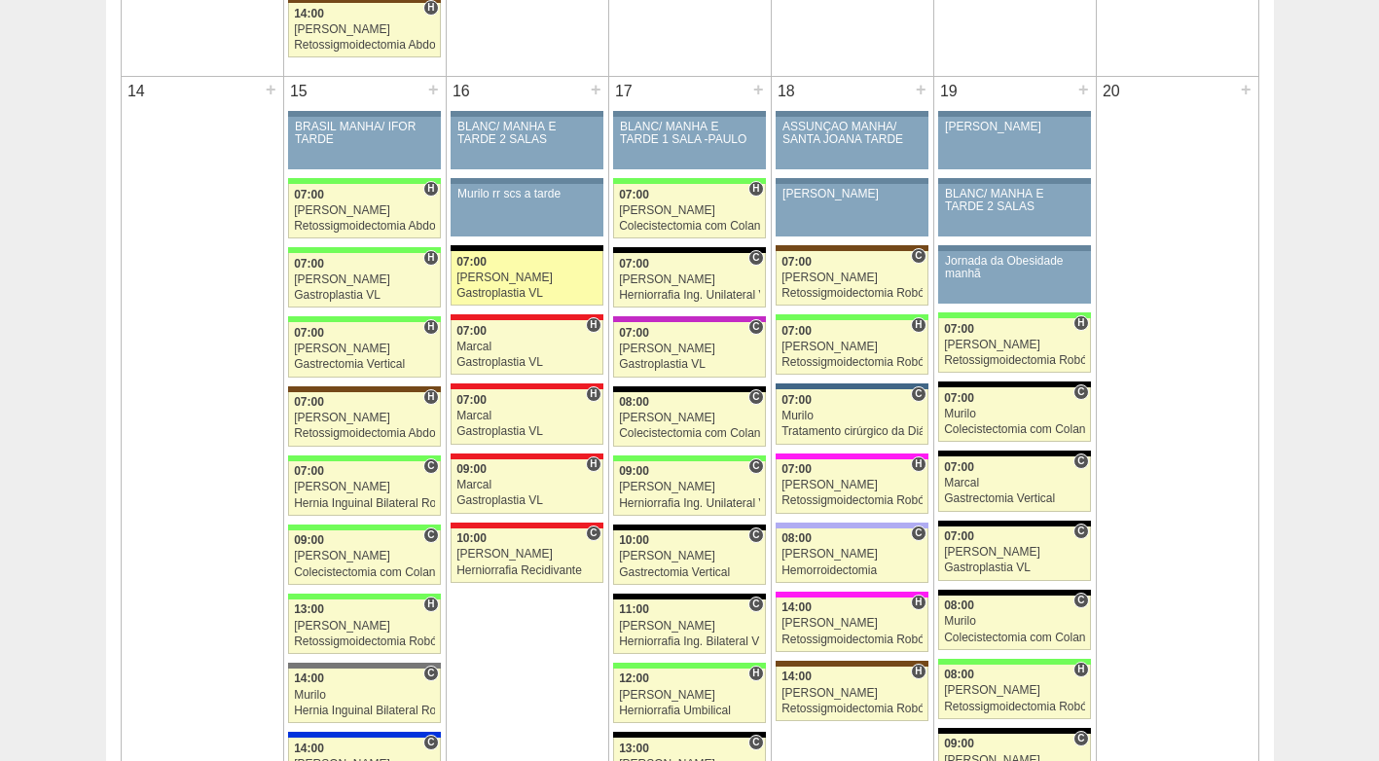
click at [505, 284] on div "Bruno" at bounding box center [526, 278] width 141 height 13
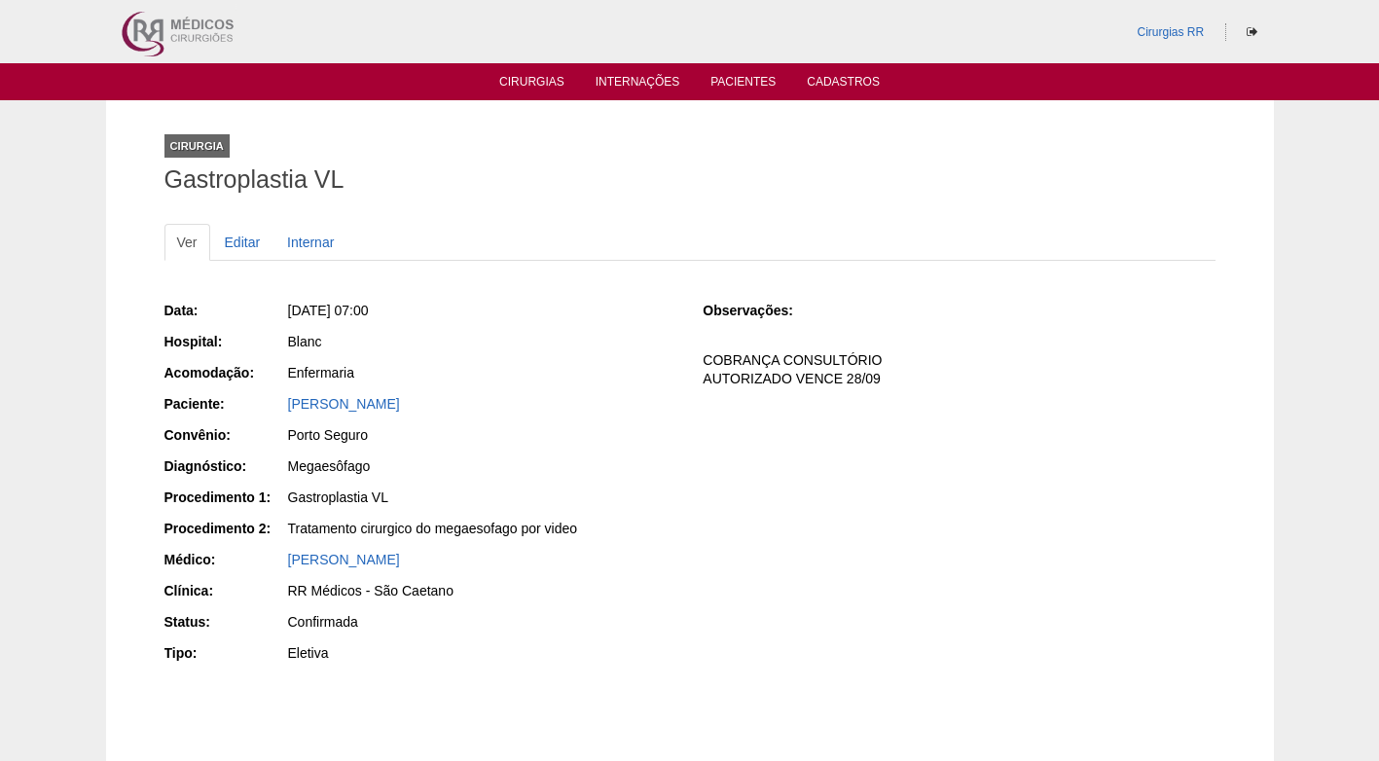
click at [582, 337] on div "Blanc" at bounding box center [482, 341] width 388 height 19
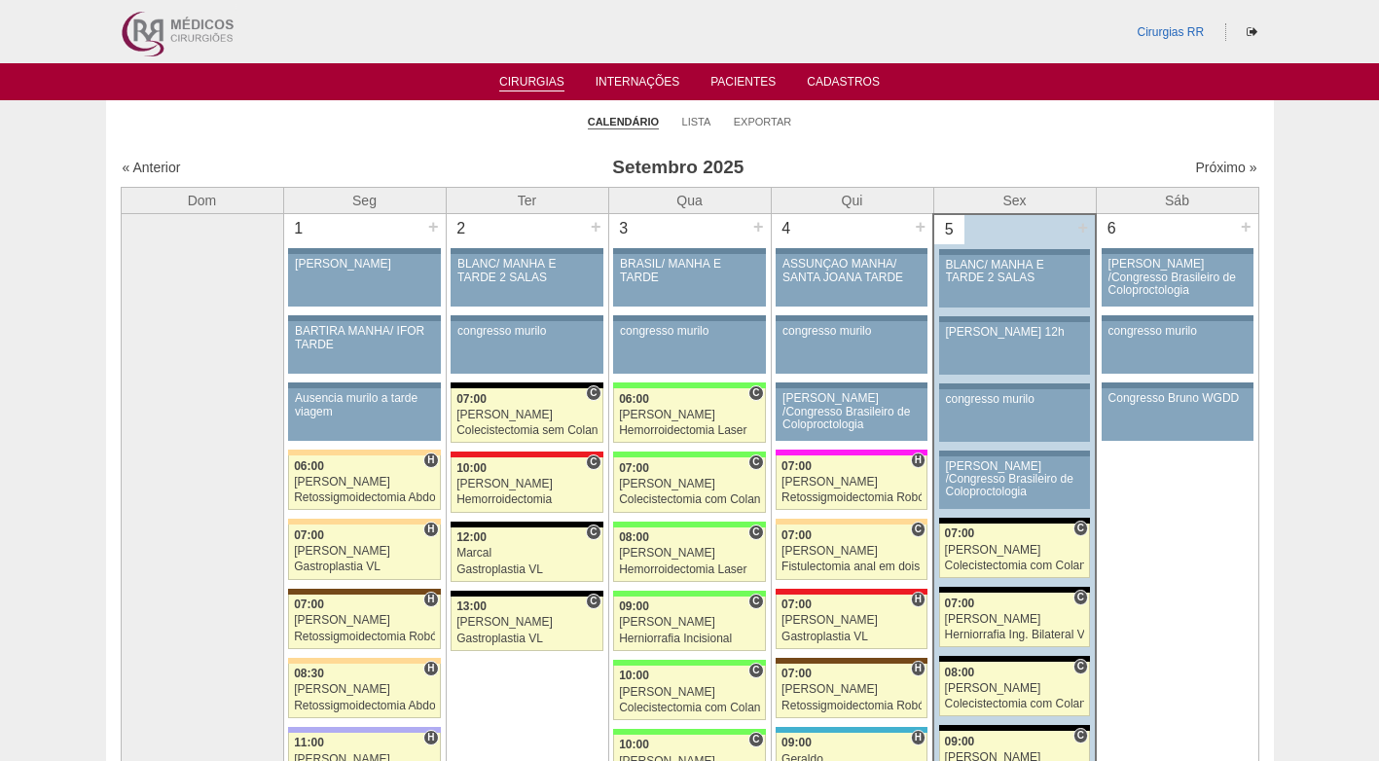
scroll to position [1946, 0]
